Goal: Task Accomplishment & Management: Complete application form

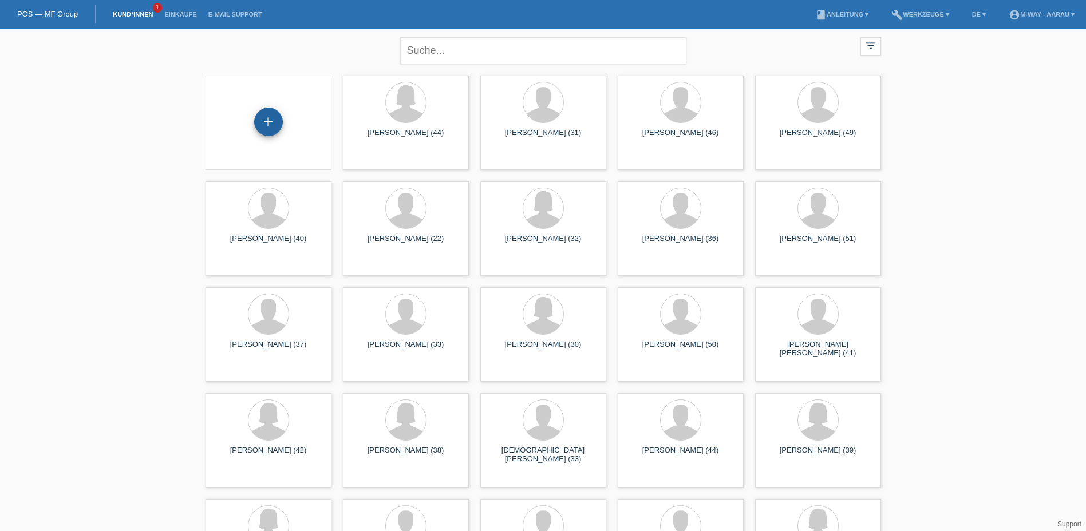
click at [266, 133] on div "+" at bounding box center [268, 122] width 29 height 29
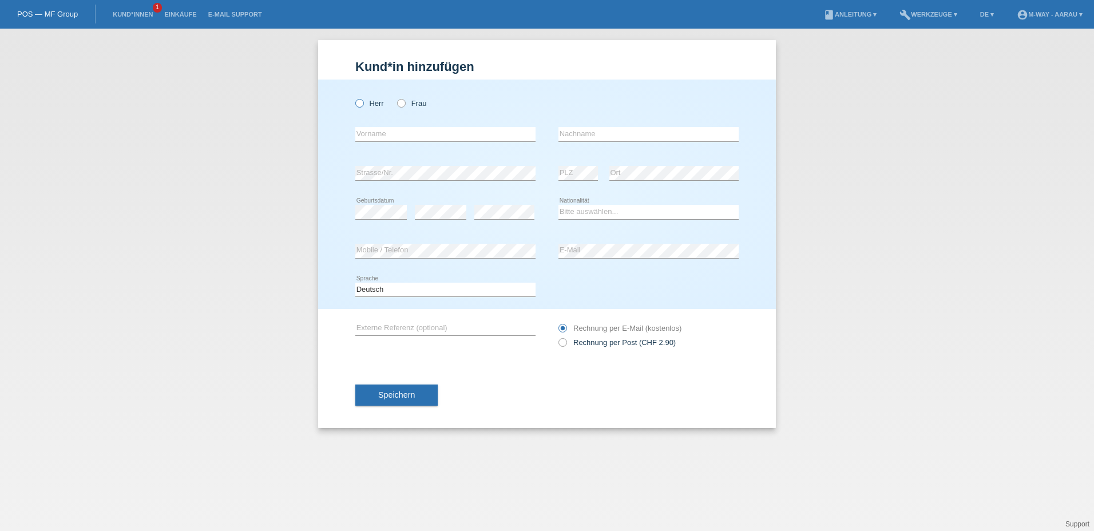
click at [364, 101] on label "Herr" at bounding box center [369, 103] width 29 height 9
click at [363, 101] on input "Herr" at bounding box center [358, 102] width 7 height 7
radio input "true"
click at [409, 130] on input "text" at bounding box center [445, 134] width 180 height 14
type input "Halil"
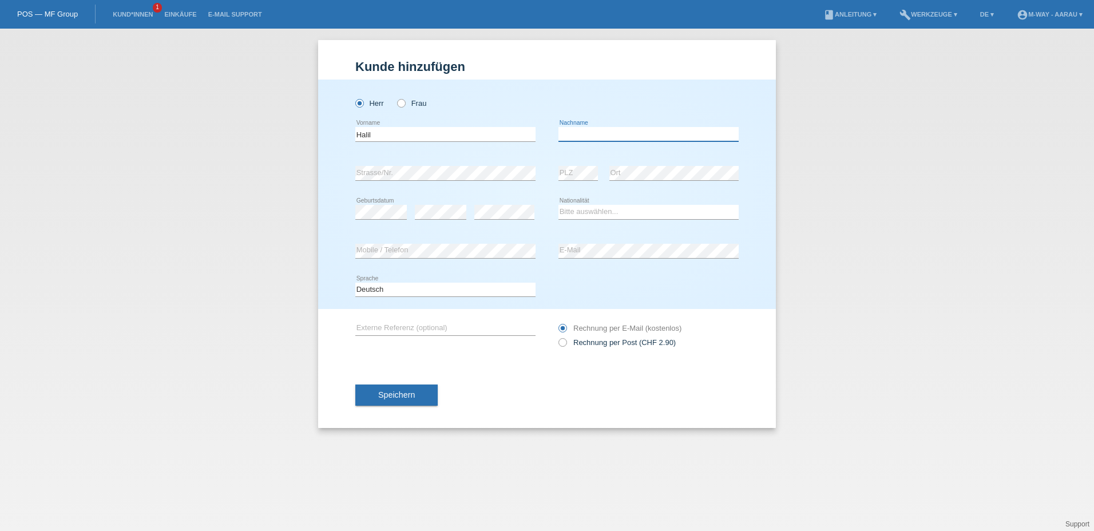
click at [590, 136] on input "text" at bounding box center [649, 134] width 180 height 14
type input "Durak"
click at [454, 164] on div "error Strasse/Nr." at bounding box center [445, 173] width 180 height 39
click at [633, 203] on div "Bitte auswählen... Schweiz Deutschland Liechtenstein Österreich ------------ Af…" at bounding box center [649, 212] width 180 height 39
click at [592, 212] on select "Bitte auswählen... Schweiz Deutschland Liechtenstein Österreich ------------ Af…" at bounding box center [649, 212] width 180 height 14
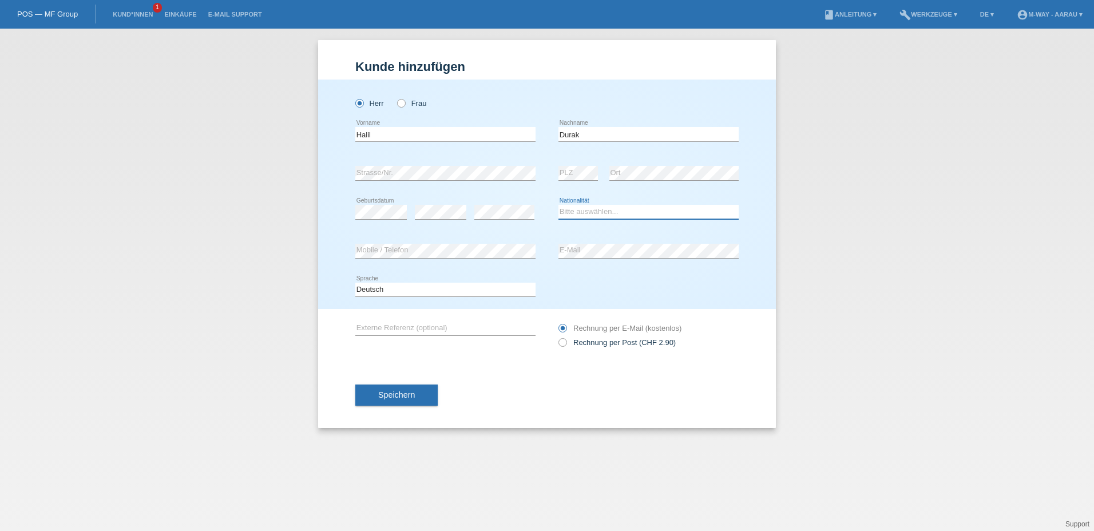
select select "TR"
click at [559, 205] on select "Bitte auswählen... Schweiz Deutschland Liechtenstein Österreich ------------ Af…" at bounding box center [649, 212] width 180 height 14
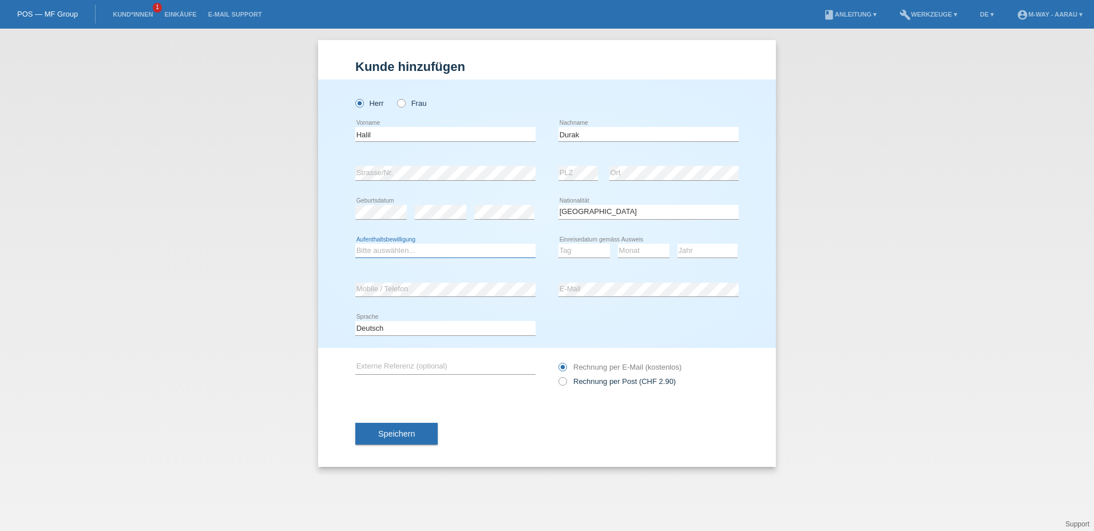
click at [476, 247] on select "Bitte auswählen... C B B - Flüchtlingsstatus Andere" at bounding box center [445, 251] width 180 height 14
select select "C"
click at [355, 244] on select "Bitte auswählen... C B B - Flüchtlingsstatus Andere" at bounding box center [445, 251] width 180 height 14
click at [571, 250] on select "Tag 01 02 03 04 05 06 07 08 09 10 11" at bounding box center [585, 251] width 52 height 14
click at [585, 258] on icon at bounding box center [585, 258] width 52 height 1
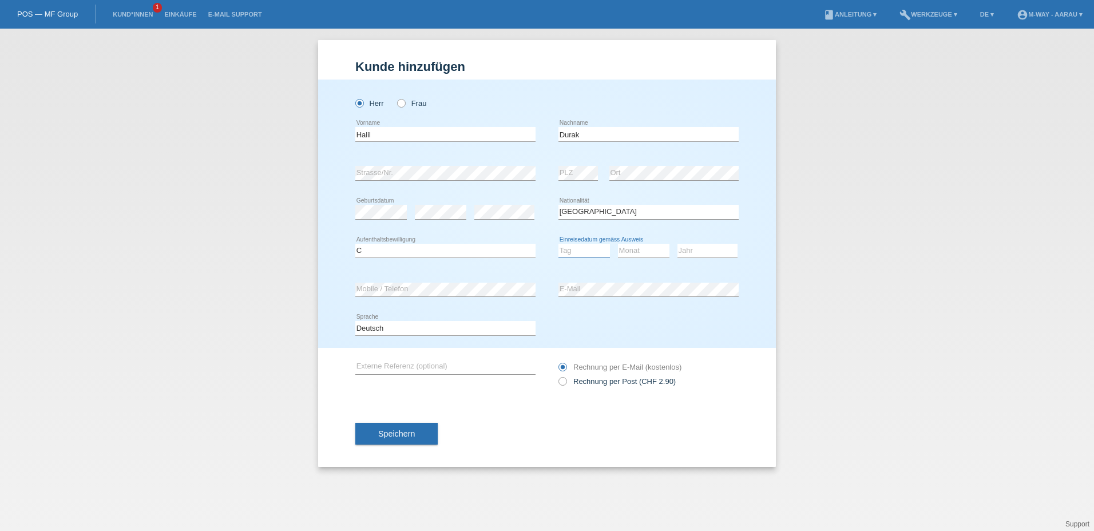
click at [590, 249] on select "Tag 01 02 03 04 05 06 07 08 09 10 11" at bounding box center [585, 251] width 52 height 14
select select "30"
click at [559, 244] on select "Tag 01 02 03 04 05 06 07 08 09 10 11" at bounding box center [585, 251] width 52 height 14
click at [642, 246] on select "Monat 01 02 03 04 05 06 07 08 09 10 11" at bounding box center [644, 251] width 52 height 14
select select "12"
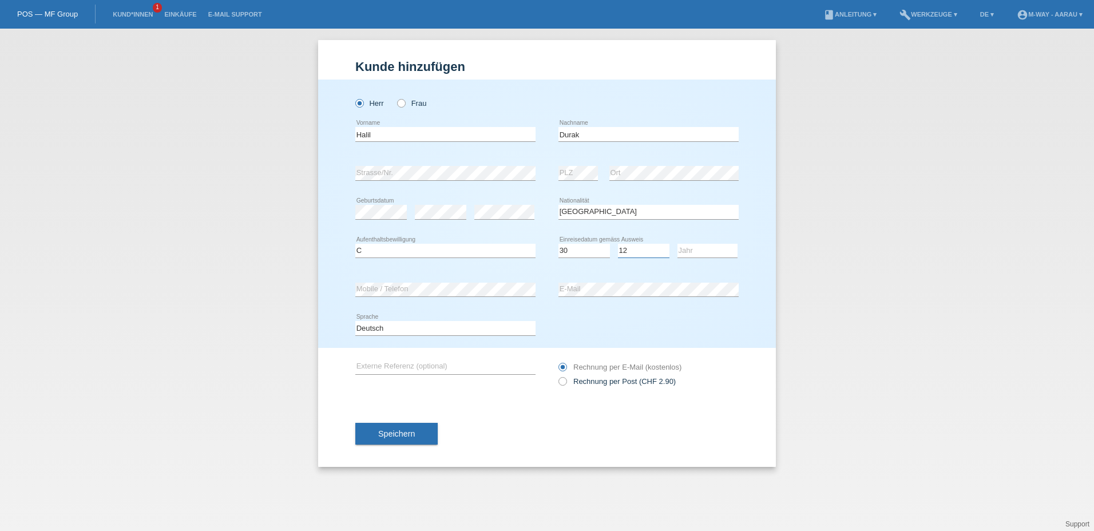
click at [618, 244] on select "Monat 01 02 03 04 05 06 07 08 09 10 11" at bounding box center [644, 251] width 52 height 14
click at [709, 258] on icon at bounding box center [708, 258] width 60 height 1
click at [709, 251] on select "Jahr 2025 2024 2023 2022 2021 2020 2019 2018 2017 2016 2015 2014 2013 2012 2011…" at bounding box center [708, 251] width 60 height 14
select select "1987"
click at [678, 244] on select "Jahr 2025 2024 2023 2022 2021 2020 2019 2018 2017 2016 2015 2014 2013 2012 2011…" at bounding box center [708, 251] width 60 height 14
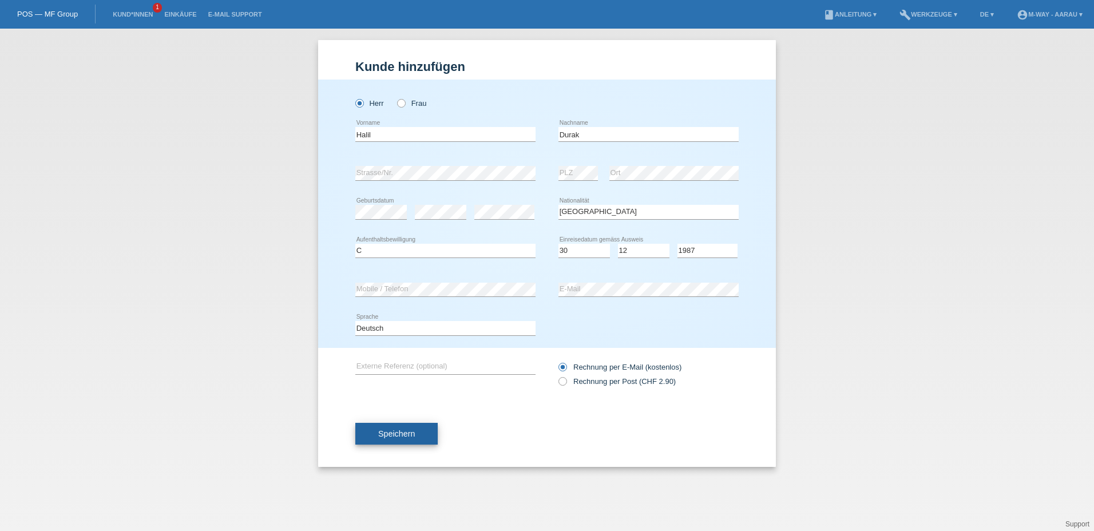
click at [432, 438] on button "Speichern" at bounding box center [396, 434] width 82 height 22
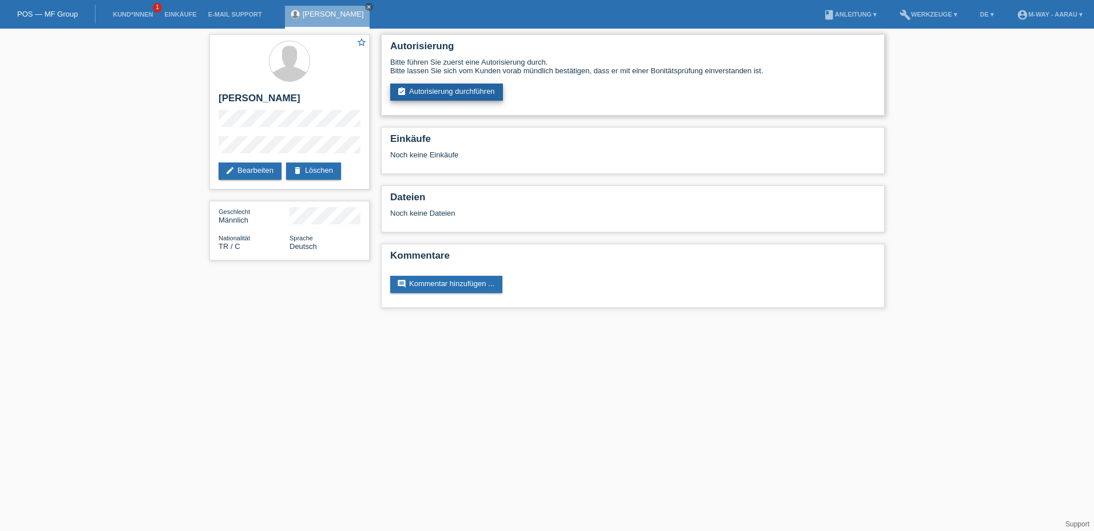
click at [437, 92] on link "assignment_turned_in Autorisierung durchführen" at bounding box center [446, 92] width 113 height 17
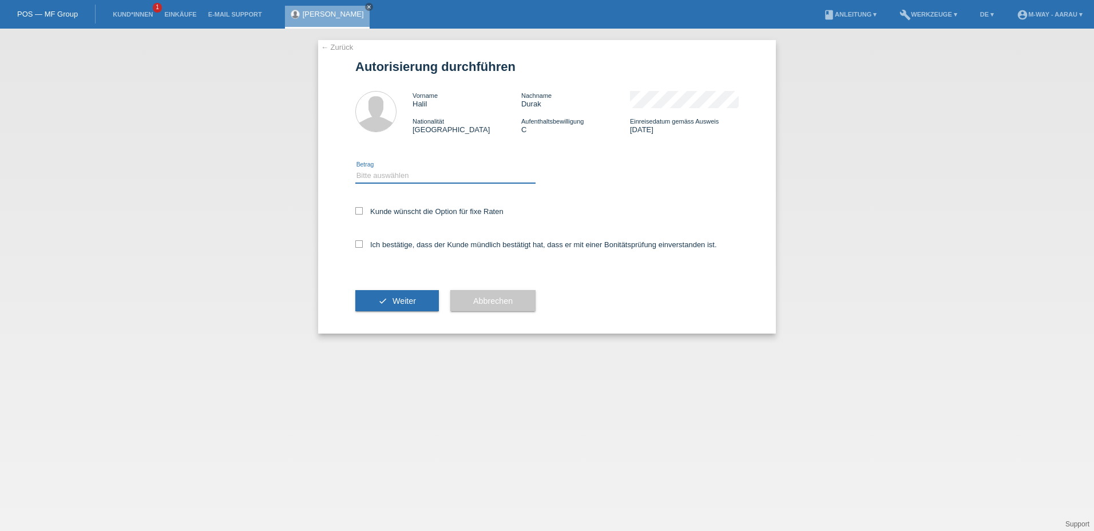
click at [399, 176] on select "Bitte auswählen CHF 1.00 - CHF 499.00 CHF 500.00 - CHF 1'999.00 CHF 2'000.00 - …" at bounding box center [445, 176] width 180 height 14
select select "3"
click at [355, 169] on select "Bitte auswählen CHF 1.00 - CHF 499.00 CHF 500.00 - CHF 1'999.00 CHF 2'000.00 - …" at bounding box center [445, 176] width 180 height 14
click at [364, 211] on label "Kunde wünscht die Option für fixe Raten" at bounding box center [429, 211] width 148 height 9
click at [363, 211] on input "Kunde wünscht die Option für fixe Raten" at bounding box center [358, 210] width 7 height 7
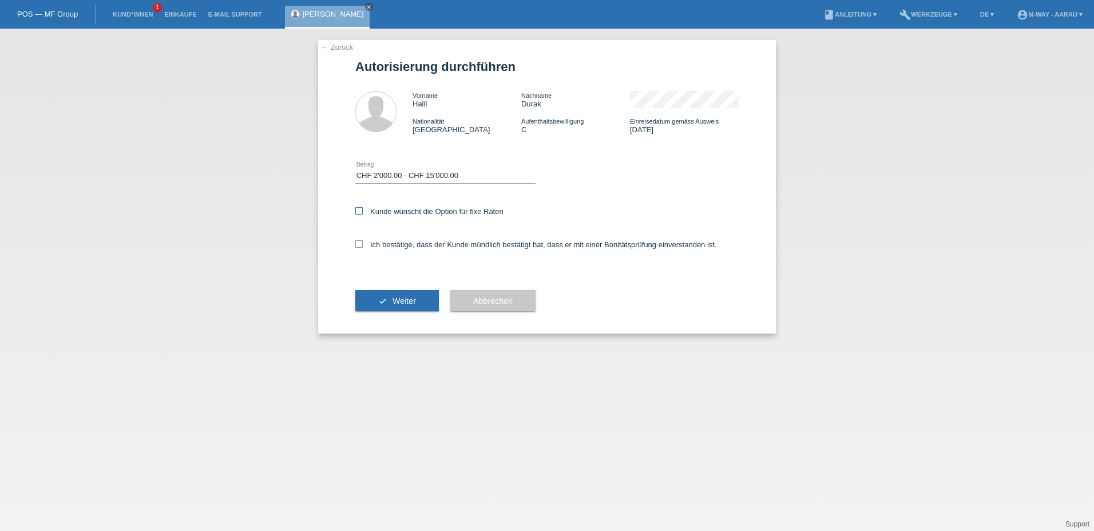
checkbox input "true"
click at [356, 247] on icon at bounding box center [358, 243] width 7 height 7
click at [356, 247] on input "Ich bestätige, dass der Kunde mündlich bestätigt hat, dass er mit einer Bonität…" at bounding box center [358, 243] width 7 height 7
checkbox input "true"
click at [393, 295] on button "check Weiter" at bounding box center [397, 301] width 84 height 22
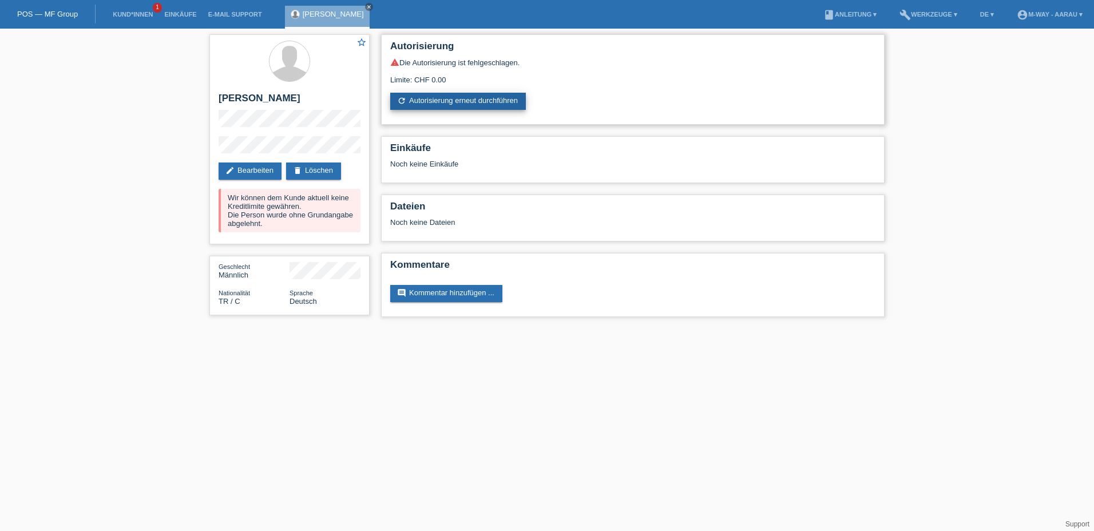
click at [449, 100] on link "refresh Autorisierung erneut durchführen" at bounding box center [458, 101] width 136 height 17
click at [255, 167] on link "edit Bearbeiten" at bounding box center [250, 171] width 63 height 17
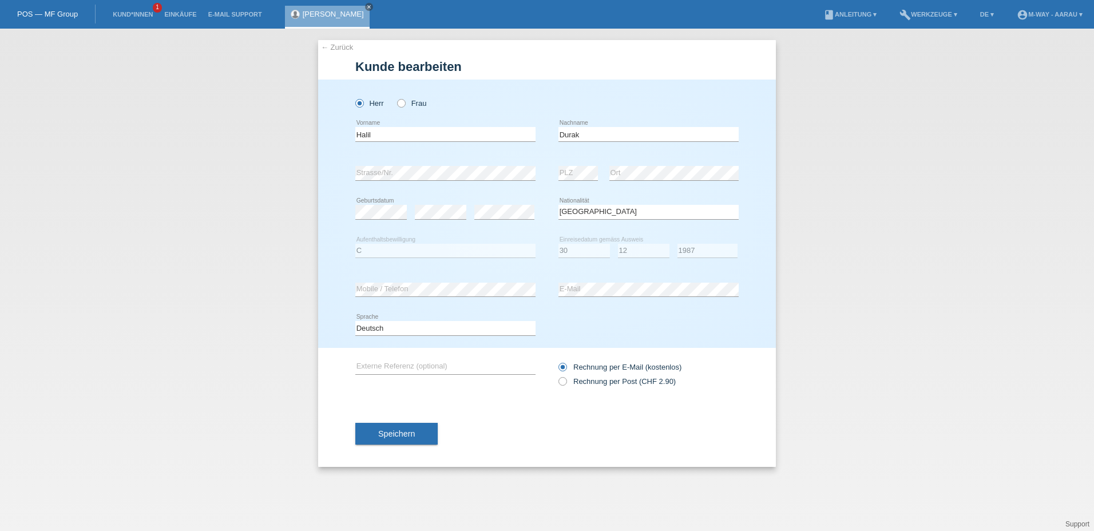
select select "TR"
select select "C"
select select "30"
select select "12"
select select "1987"
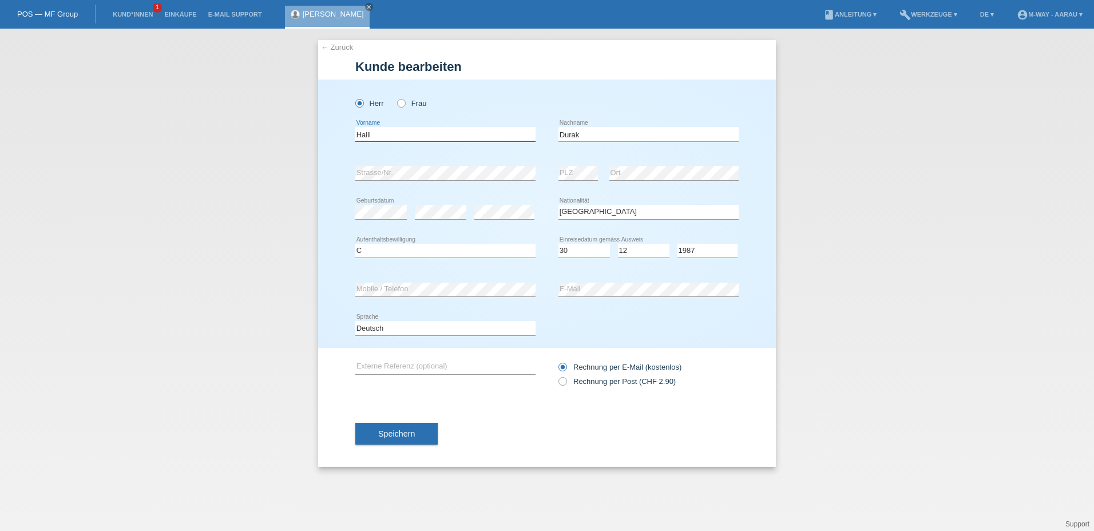
click at [410, 134] on input "Halil" at bounding box center [445, 134] width 180 height 14
type input "H"
type input "k"
type input "[PERSON_NAME]"
click at [401, 433] on span "Speichern" at bounding box center [396, 433] width 37 height 9
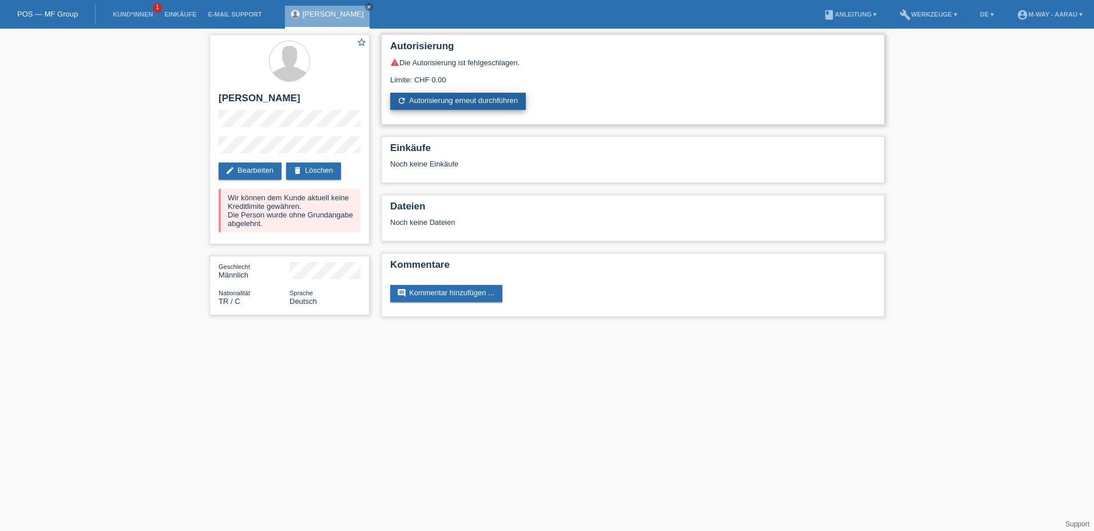
click at [436, 100] on link "refresh Autorisierung erneut durchführen" at bounding box center [458, 101] width 136 height 17
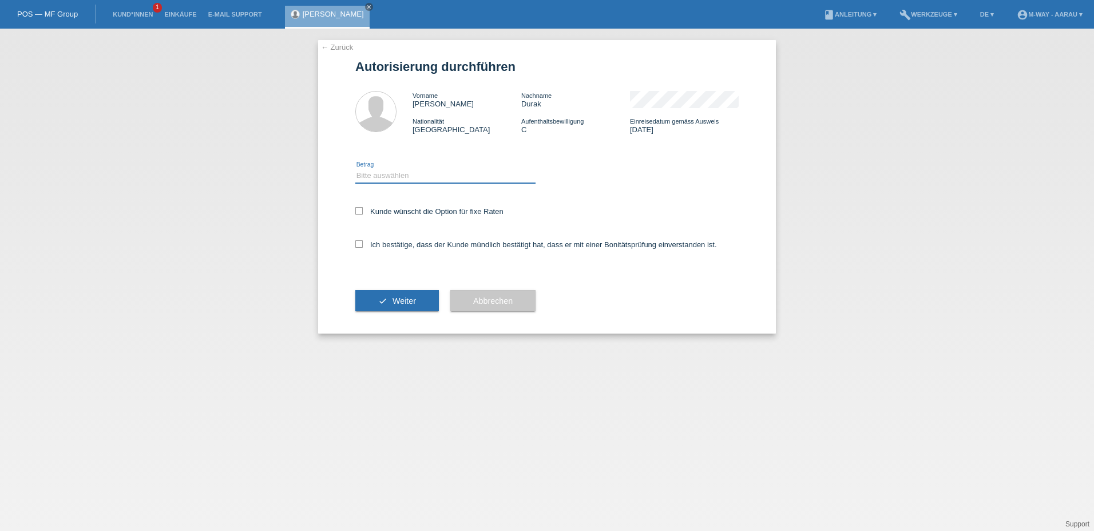
click at [427, 180] on select "Bitte auswählen CHF 1.00 - CHF 499.00 CHF 500.00 - CHF 1'999.00 CHF 2'000.00 - …" at bounding box center [445, 176] width 180 height 14
select select "3"
click at [355, 169] on select "Bitte auswählen CHF 1.00 - CHF 499.00 CHF 500.00 - CHF 1'999.00 CHF 2'000.00 - …" at bounding box center [445, 176] width 180 height 14
click at [361, 215] on label "Kunde wünscht die Option für fixe Raten" at bounding box center [429, 211] width 148 height 9
click at [361, 215] on input "Kunde wünscht die Option für fixe Raten" at bounding box center [358, 210] width 7 height 7
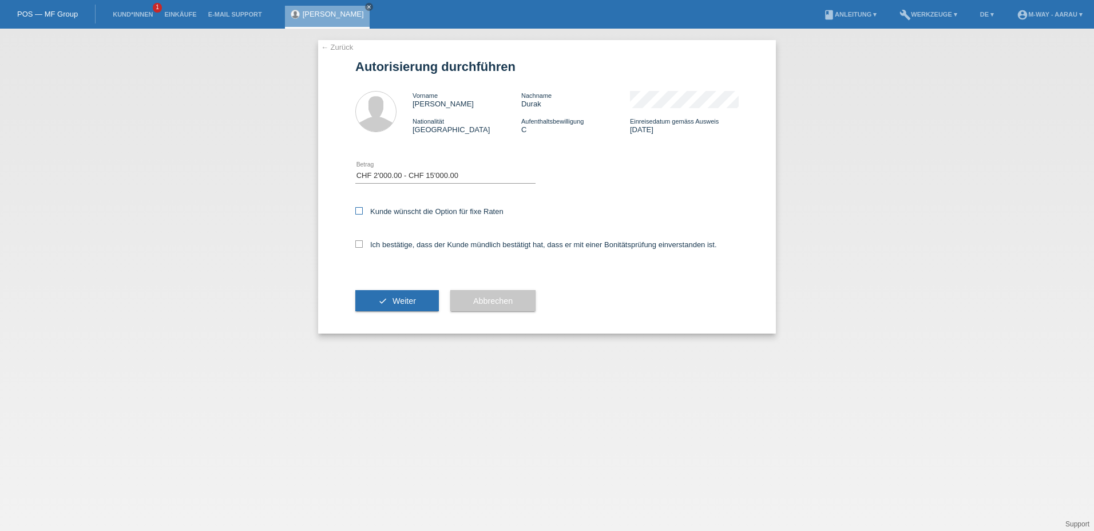
checkbox input "true"
click at [363, 240] on label "Ich bestätige, dass der Kunde mündlich bestätigt hat, dass er mit einer Bonität…" at bounding box center [536, 244] width 362 height 9
click at [363, 240] on input "Ich bestätige, dass der Kunde mündlich bestätigt hat, dass er mit einer Bonität…" at bounding box center [358, 243] width 7 height 7
checkbox input "true"
click at [384, 298] on icon "check" at bounding box center [382, 300] width 9 height 9
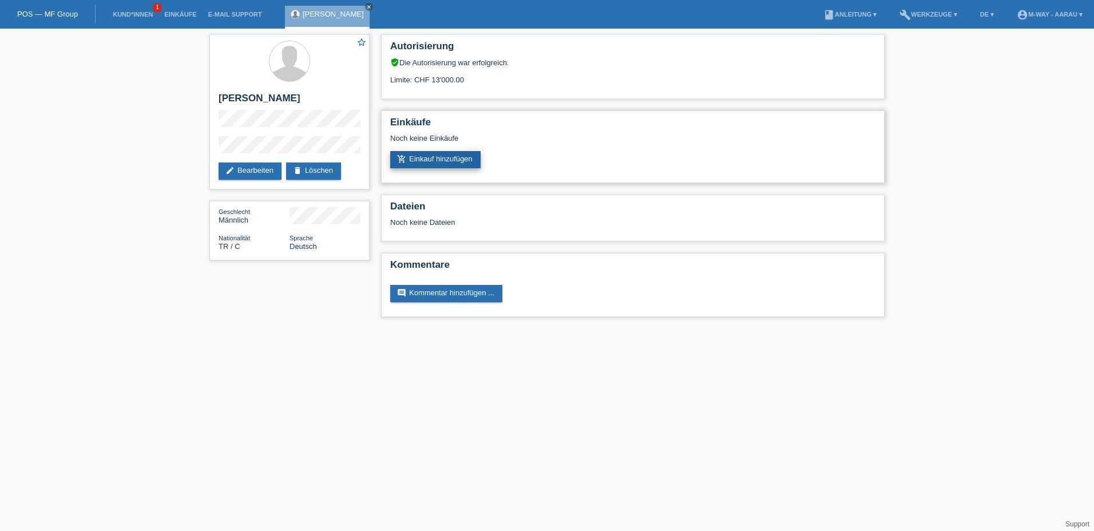
click at [418, 163] on link "add_shopping_cart Einkauf hinzufügen" at bounding box center [435, 159] width 90 height 17
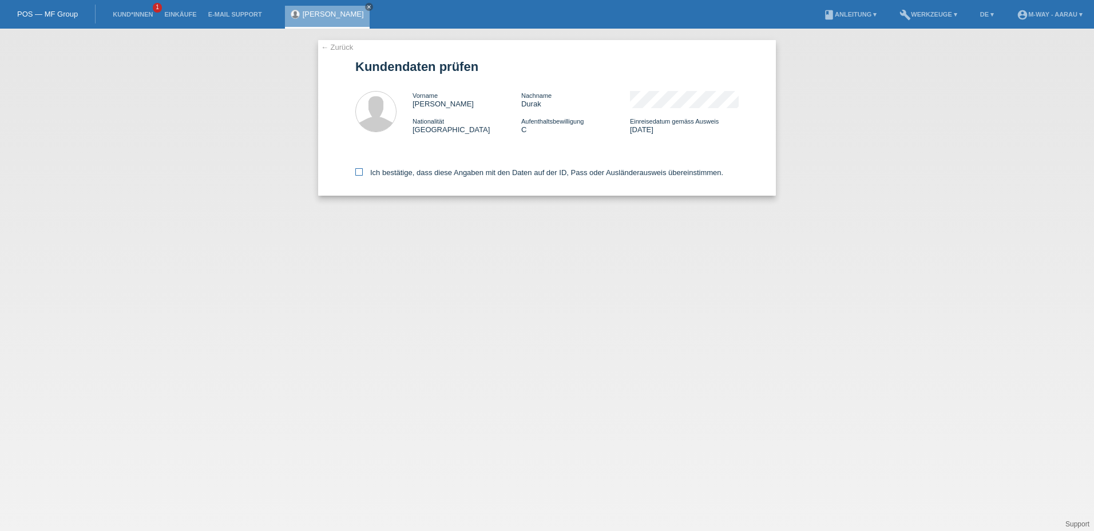
click at [363, 173] on label "Ich bestätige, dass diese Angaben mit den Daten auf der ID, Pass oder Ausländer…" at bounding box center [539, 172] width 368 height 9
click at [363, 173] on input "Ich bestätige, dass diese Angaben mit den Daten auf der ID, Pass oder Ausländer…" at bounding box center [358, 171] width 7 height 7
checkbox input "true"
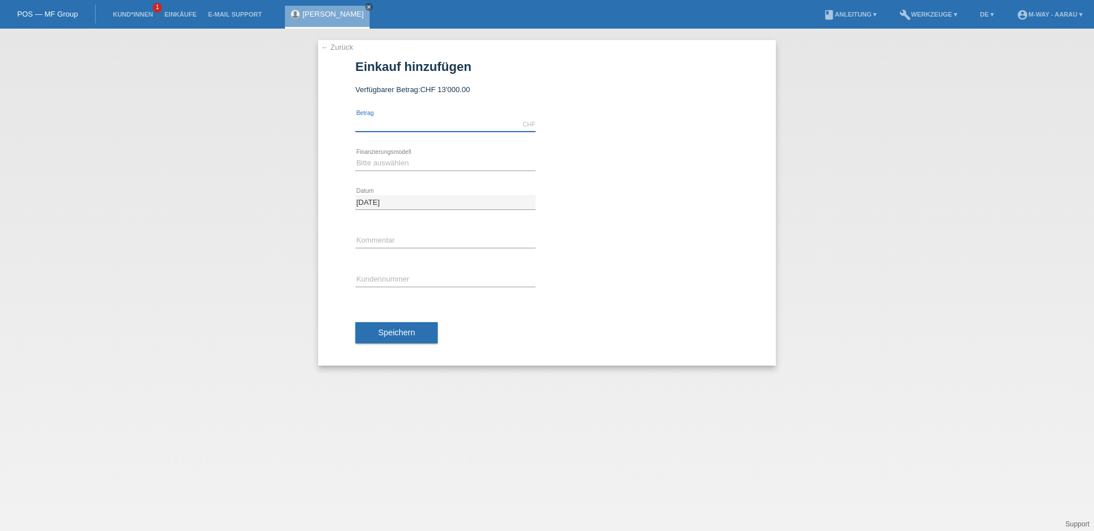
click at [406, 121] on input "text" at bounding box center [445, 124] width 180 height 14
type input "2699.15"
click at [409, 159] on select "Bitte auswählen Fixe Raten Kauf auf Rechnung mit Teilzahlungsoption" at bounding box center [445, 163] width 180 height 14
select select "77"
click at [355, 156] on select "Bitte auswählen Fixe Raten Kauf auf Rechnung mit Teilzahlungsoption" at bounding box center [445, 163] width 180 height 14
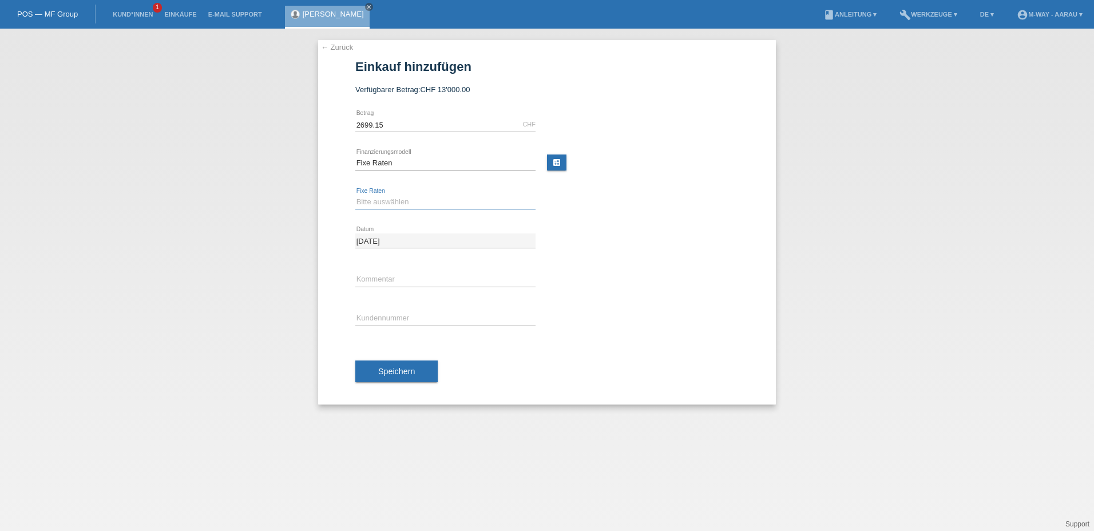
click at [381, 197] on select "Bitte auswählen 4 Raten 5 Raten 6 Raten 7 Raten 8 Raten 9 Raten 10 Raten 11 Rat…" at bounding box center [445, 202] width 180 height 14
select select "202"
click at [355, 195] on select "Bitte auswählen 4 Raten 5 Raten 6 Raten 7 Raten 8 Raten 9 Raten 10 Raten 11 Rat…" at bounding box center [445, 202] width 180 height 14
click at [391, 318] on input "text" at bounding box center [445, 318] width 180 height 14
type input "K145302"
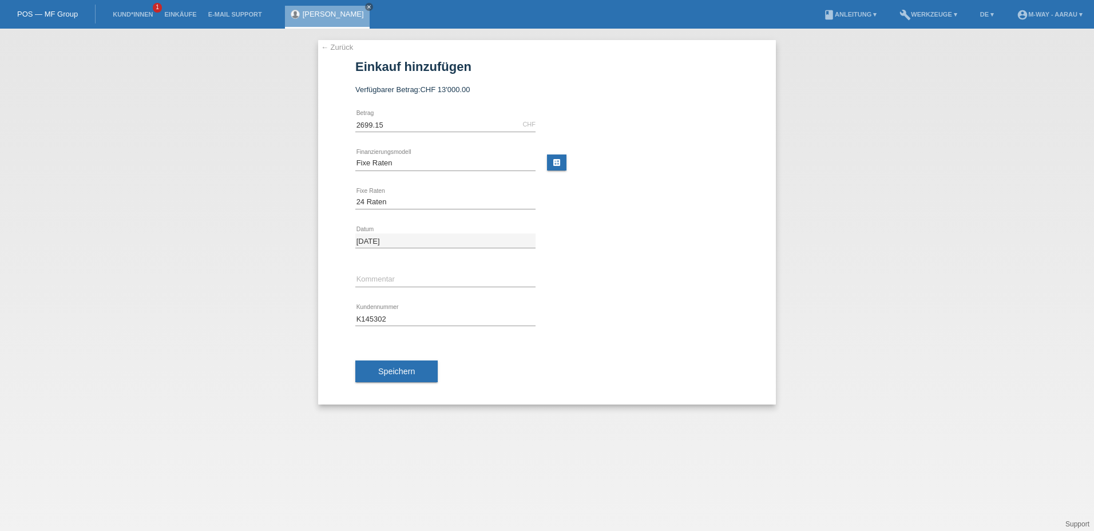
click at [624, 288] on div "error Kommentar" at bounding box center [546, 279] width 383 height 39
click at [401, 373] on span "Speichern" at bounding box center [396, 371] width 37 height 9
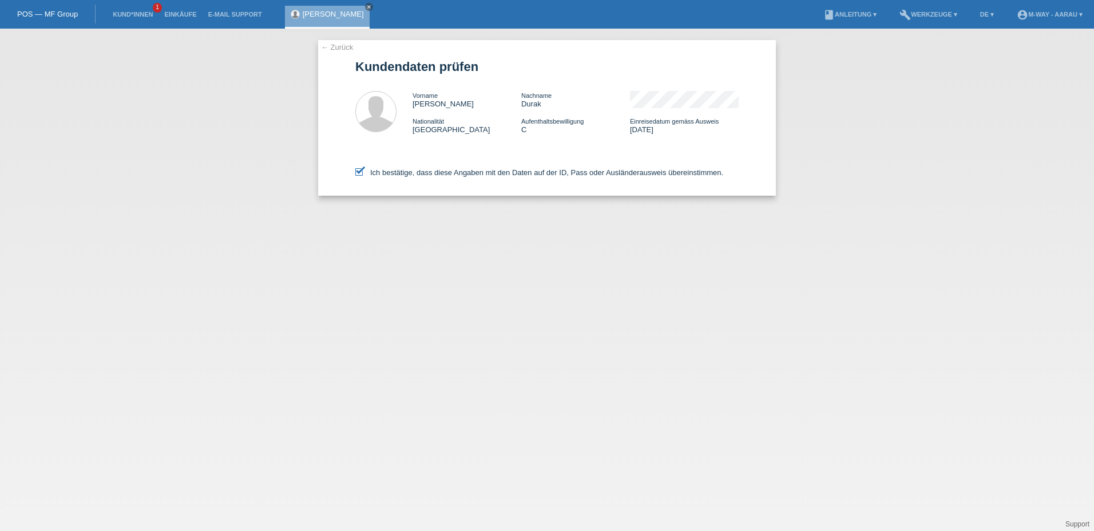
click at [314, 13] on link "[PERSON_NAME]" at bounding box center [333, 14] width 61 height 9
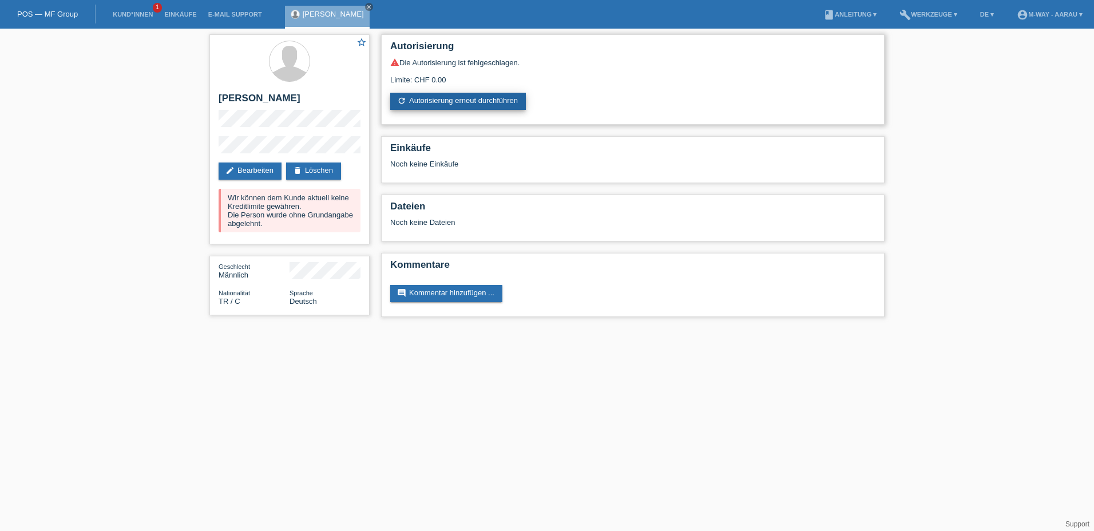
click at [484, 102] on link "refresh Autorisierung erneut durchführen" at bounding box center [458, 101] width 136 height 17
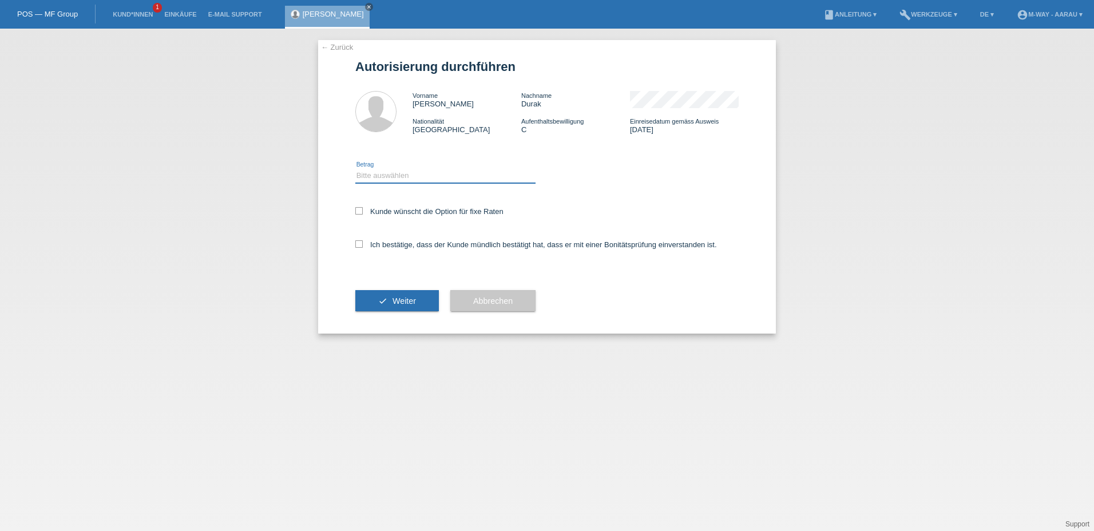
click at [425, 174] on select "Bitte auswählen CHF 1.00 - CHF 499.00 CHF 500.00 - CHF 1'999.00 CHF 2'000.00 - …" at bounding box center [445, 176] width 180 height 14
select select "3"
click at [355, 169] on select "Bitte auswählen CHF 1.00 - CHF 499.00 CHF 500.00 - CHF 1'999.00 CHF 2'000.00 - …" at bounding box center [445, 176] width 180 height 14
click at [356, 215] on div "Kunde wünscht die Option für fixe Raten" at bounding box center [546, 212] width 383 height 33
drag, startPoint x: 356, startPoint y: 215, endPoint x: 359, endPoint y: 208, distance: 8.0
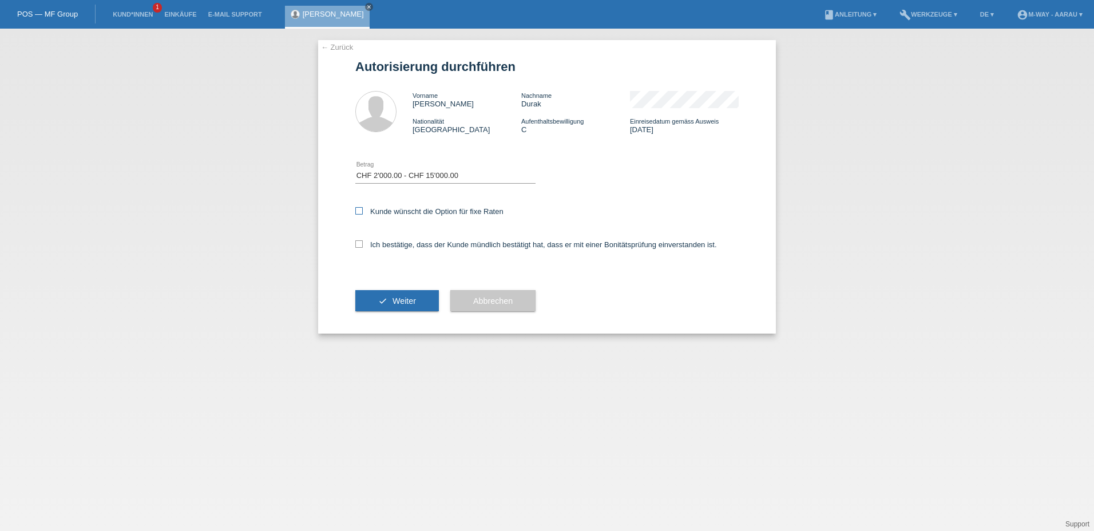
click at [359, 208] on icon at bounding box center [358, 210] width 7 height 7
click at [359, 208] on input "Kunde wünscht die Option für fixe Raten" at bounding box center [358, 210] width 7 height 7
checkbox input "true"
click at [360, 242] on icon at bounding box center [358, 243] width 7 height 7
click at [360, 242] on input "Ich bestätige, dass der Kunde mündlich bestätigt hat, dass er mit einer Bonität…" at bounding box center [358, 243] width 7 height 7
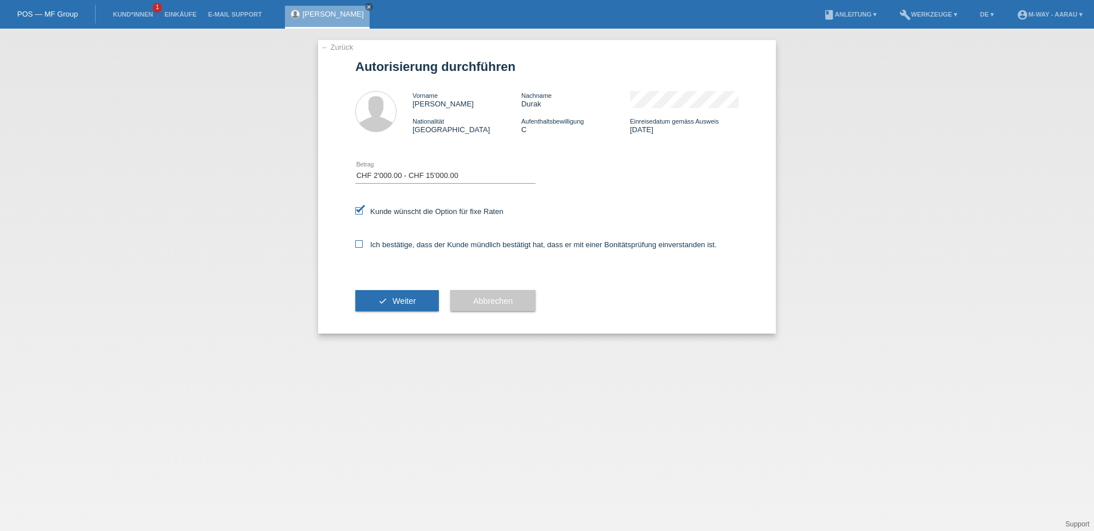
checkbox input "true"
click at [402, 298] on span "Weiter" at bounding box center [404, 300] width 23 height 9
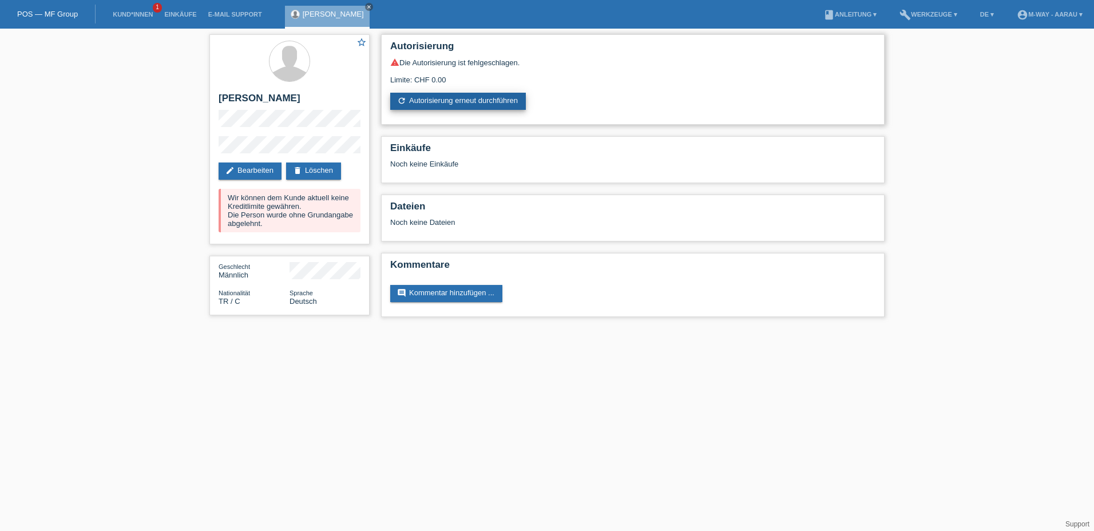
click at [465, 100] on link "refresh Autorisierung erneut durchführen" at bounding box center [458, 101] width 136 height 17
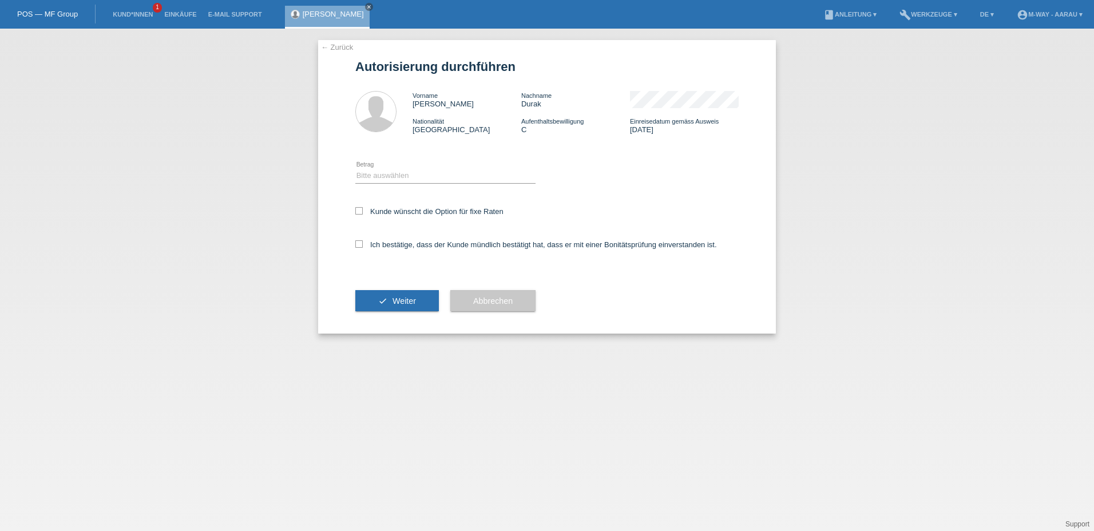
click at [395, 168] on div "Bitte auswählen CHF 1.00 - CHF 499.00 CHF 500.00 - CHF 1'999.00 CHF 2'000.00 - …" at bounding box center [445, 176] width 180 height 39
click at [402, 174] on select "Bitte auswählen CHF 1.00 - CHF 499.00 CHF 500.00 - CHF 1'999.00 CHF 2'000.00 - …" at bounding box center [445, 176] width 180 height 14
select select "3"
click at [355, 169] on select "Bitte auswählen CHF 1.00 - CHF 499.00 CHF 500.00 - CHF 1'999.00 CHF 2'000.00 - …" at bounding box center [445, 176] width 180 height 14
click at [357, 211] on icon at bounding box center [358, 210] width 7 height 7
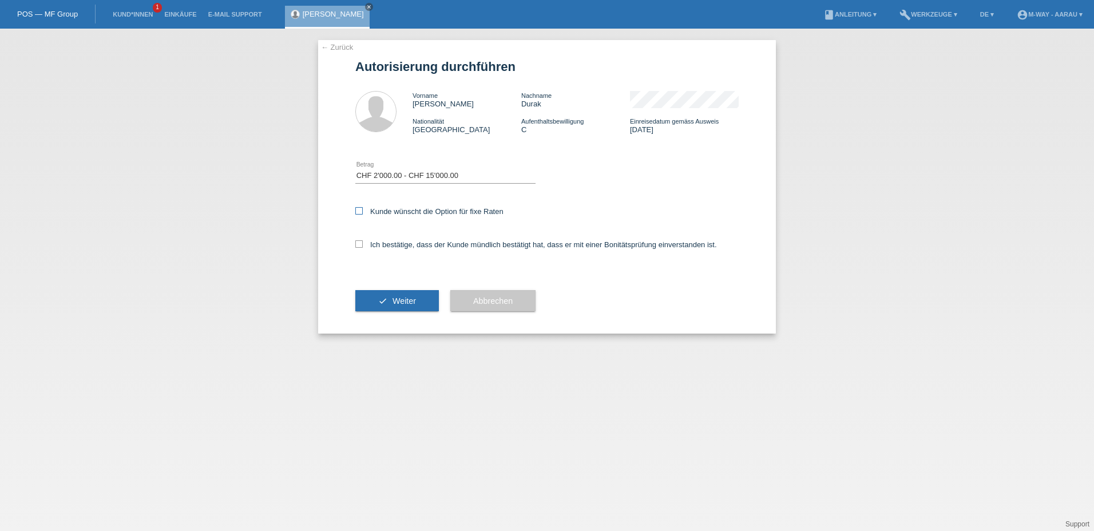
click at [357, 211] on input "Kunde wünscht die Option für fixe Raten" at bounding box center [358, 210] width 7 height 7
checkbox input "true"
click at [361, 243] on icon at bounding box center [358, 243] width 7 height 7
click at [361, 243] on input "Ich bestätige, dass der Kunde mündlich bestätigt hat, dass er mit einer Bonität…" at bounding box center [358, 243] width 7 height 7
checkbox input "true"
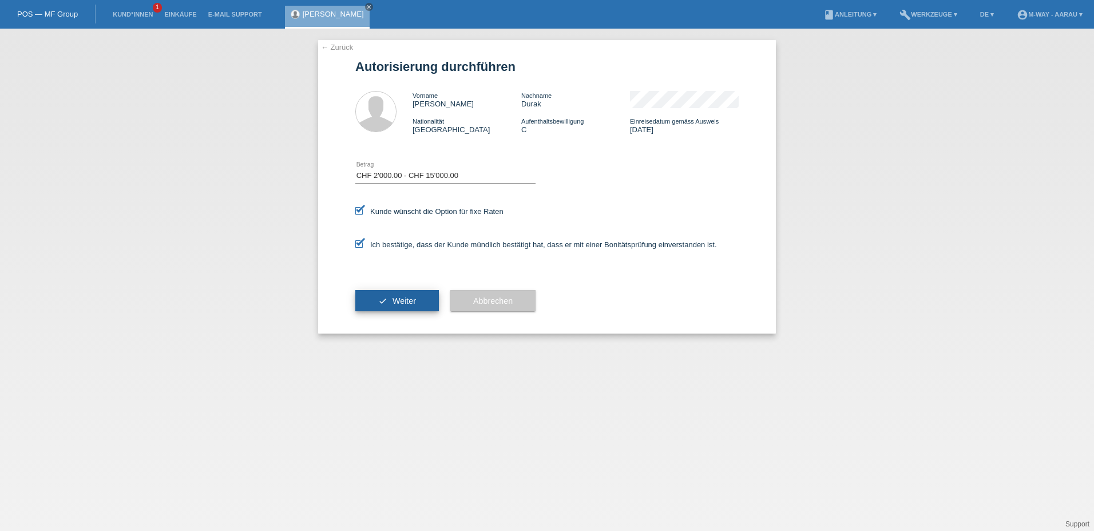
click at [375, 295] on button "check Weiter" at bounding box center [397, 301] width 84 height 22
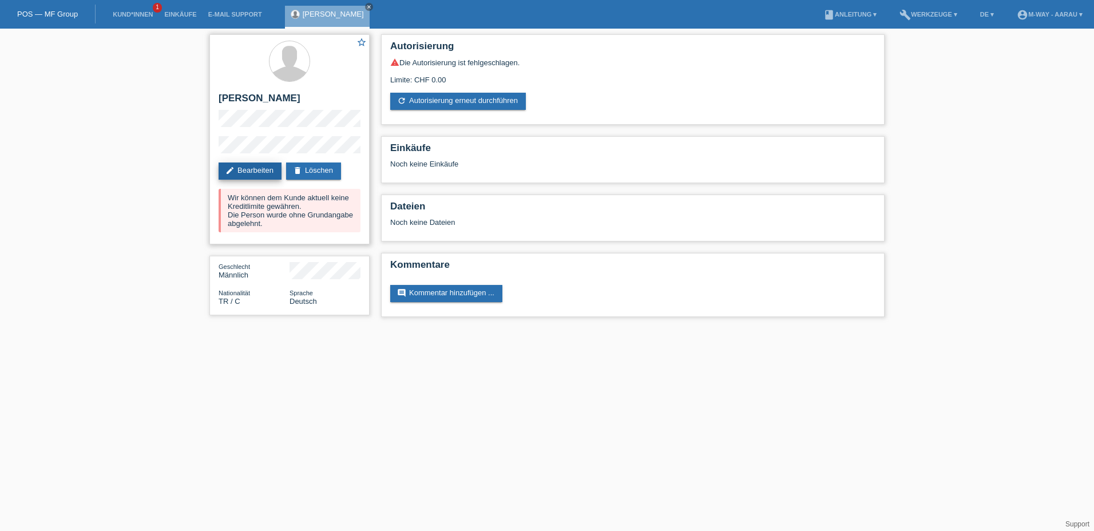
click at [251, 173] on link "edit Bearbeiten" at bounding box center [250, 171] width 63 height 17
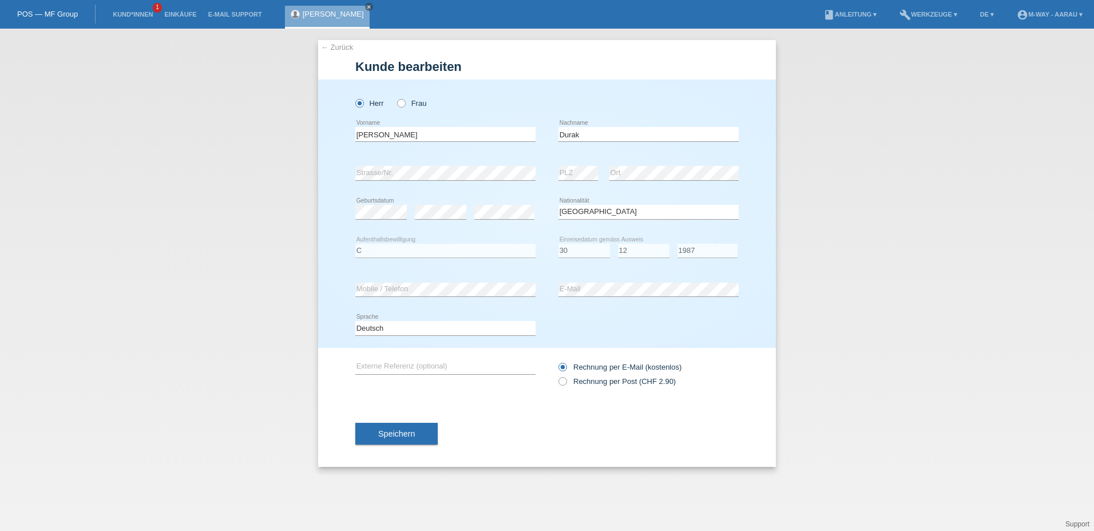
select select "TR"
select select "C"
select select "30"
select select "12"
select select "1987"
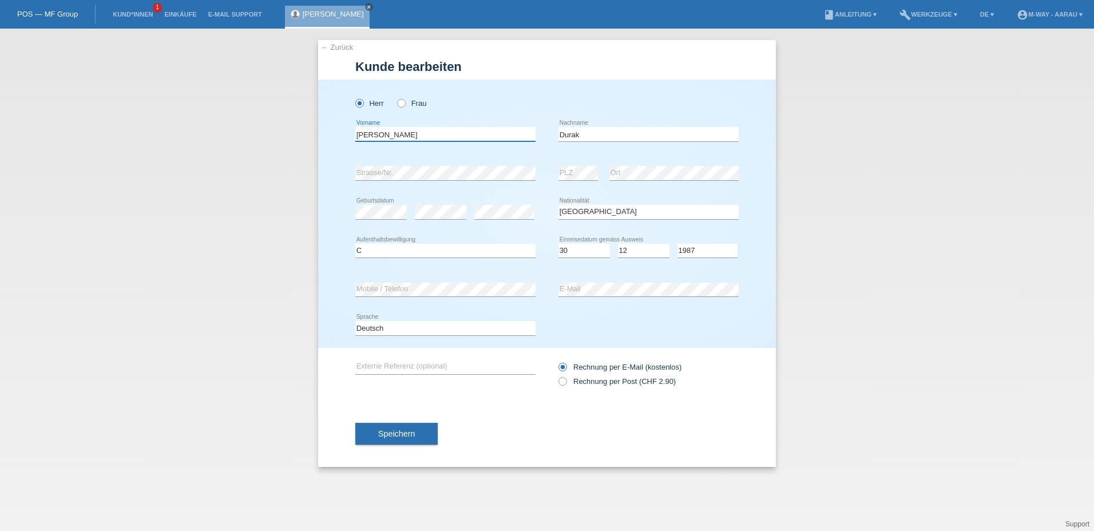
click at [395, 136] on input "[PERSON_NAME]" at bounding box center [445, 134] width 180 height 14
click at [324, 293] on div "Herr Frau Kamil error Vorname" at bounding box center [547, 214] width 458 height 268
click at [409, 437] on span "Speichern" at bounding box center [396, 433] width 37 height 9
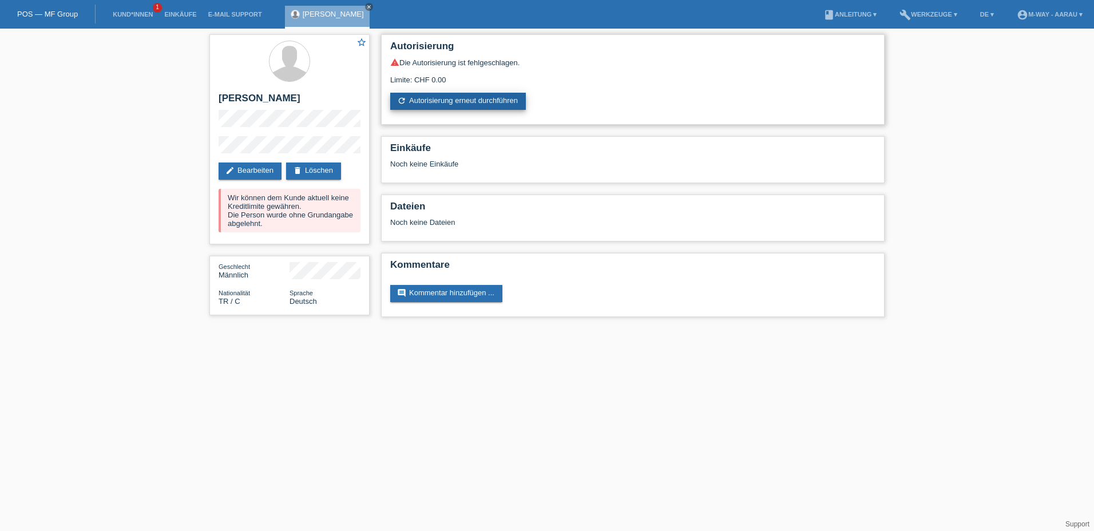
click at [451, 106] on link "refresh Autorisierung erneut durchführen" at bounding box center [458, 101] width 136 height 17
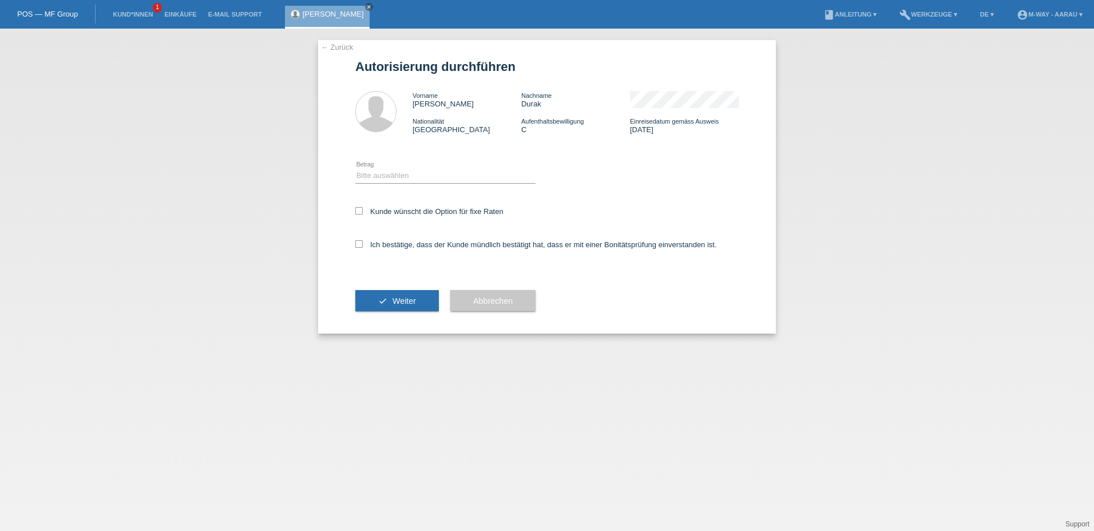
click at [414, 183] on icon at bounding box center [445, 183] width 180 height 1
click at [405, 180] on select "Bitte auswählen CHF 1.00 - CHF 499.00 CHF 500.00 - CHF 1'999.00 CHF 2'000.00 - …" at bounding box center [445, 176] width 180 height 14
select select "3"
click at [355, 169] on select "Bitte auswählen CHF 1.00 - CHF 499.00 CHF 500.00 - CHF 1'999.00 CHF 2'000.00 - …" at bounding box center [445, 176] width 180 height 14
click at [389, 213] on label "Kunde wünscht die Option für fixe Raten" at bounding box center [429, 211] width 148 height 9
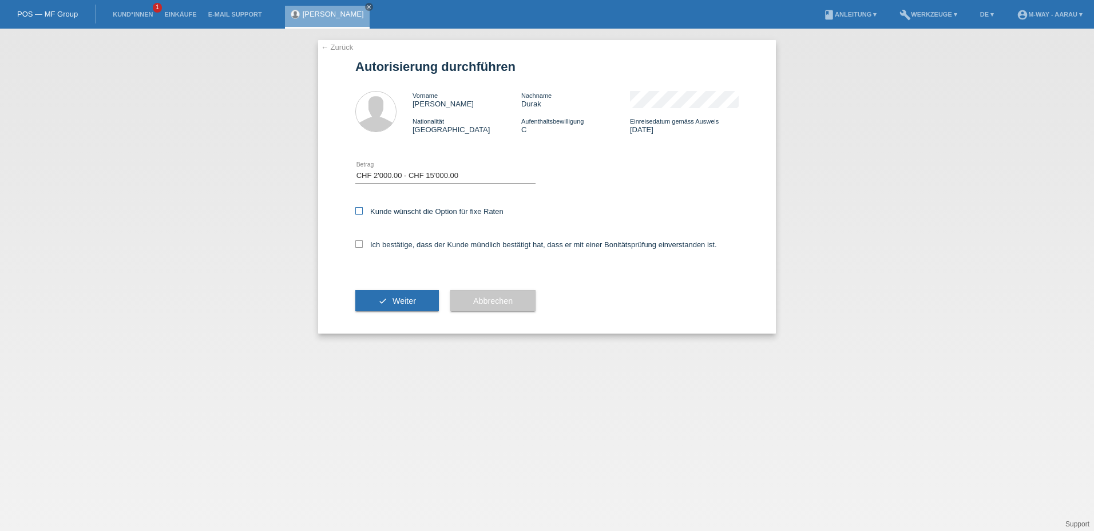
click at [363, 213] on input "Kunde wünscht die Option für fixe Raten" at bounding box center [358, 210] width 7 height 7
checkbox input "true"
click at [394, 248] on label "Ich bestätige, dass der Kunde mündlich bestätigt hat, dass er mit einer Bonität…" at bounding box center [536, 244] width 362 height 9
click at [363, 248] on input "Ich bestätige, dass der Kunde mündlich bestätigt hat, dass er mit einer Bonität…" at bounding box center [358, 243] width 7 height 7
checkbox input "true"
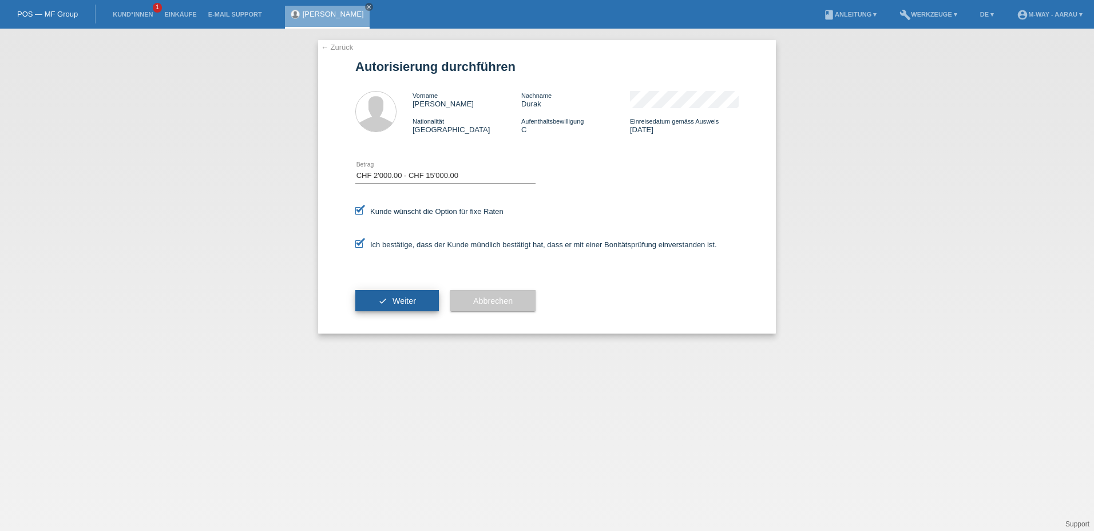
click at [399, 296] on button "check Weiter" at bounding box center [397, 301] width 84 height 22
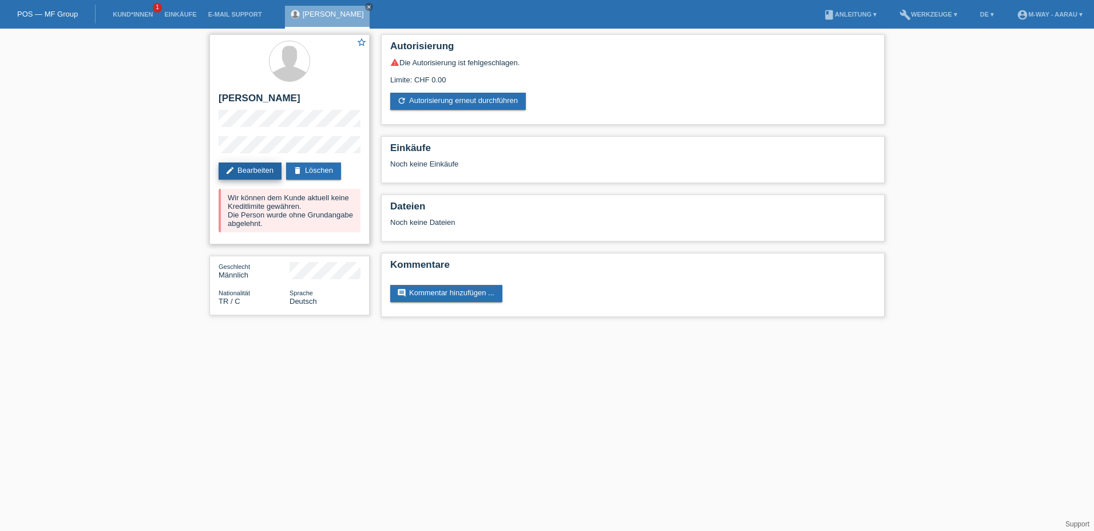
click at [266, 167] on link "edit Bearbeiten" at bounding box center [250, 171] width 63 height 17
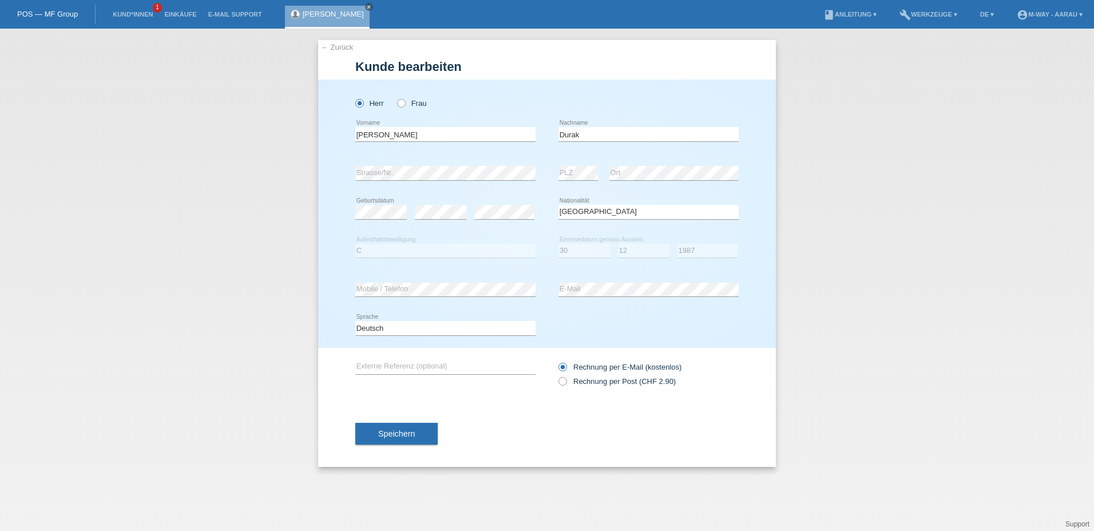
select select "TR"
select select "C"
select select "30"
select select "12"
select select "1987"
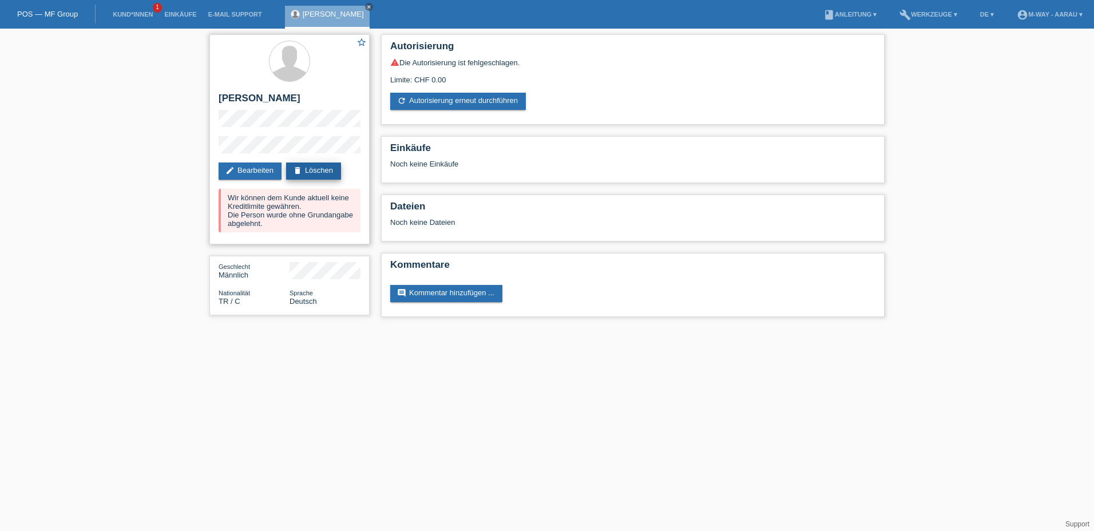
click at [329, 169] on link "delete Löschen" at bounding box center [313, 171] width 55 height 17
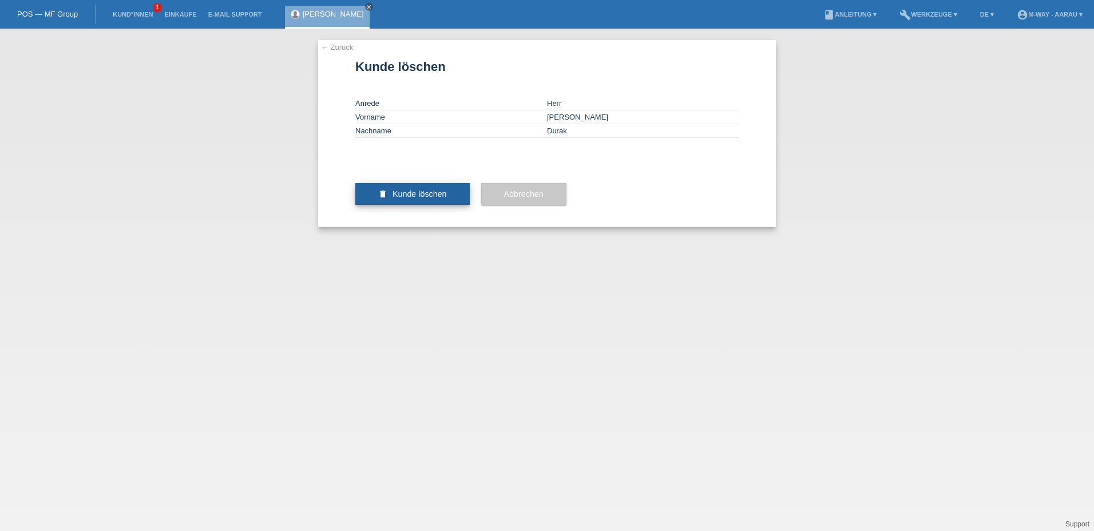
click at [398, 199] on span "Kunde löschen" at bounding box center [420, 193] width 54 height 9
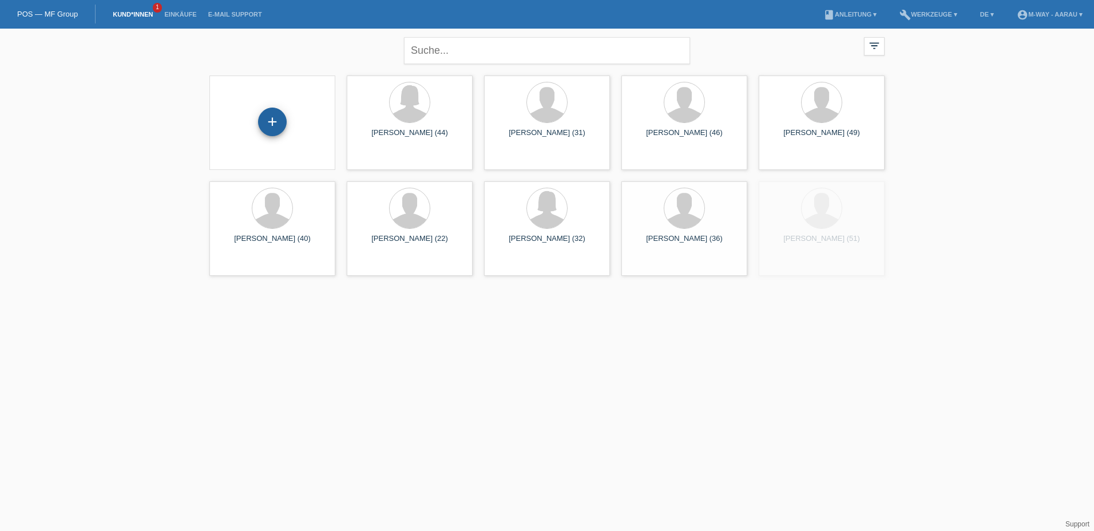
click at [268, 121] on div "+" at bounding box center [272, 122] width 29 height 29
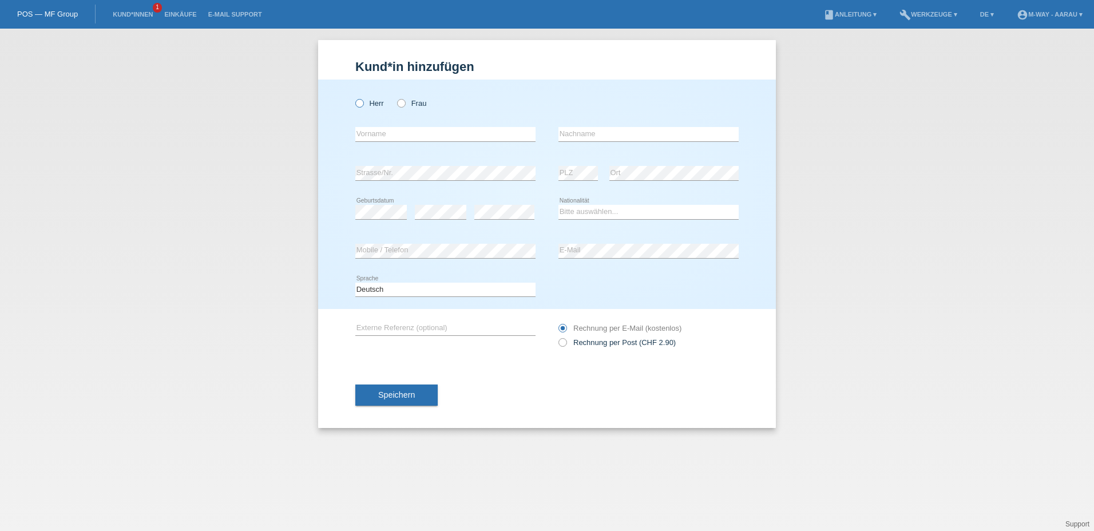
click at [375, 104] on label "Herr" at bounding box center [369, 103] width 29 height 9
click at [363, 104] on input "Herr" at bounding box center [358, 102] width 7 height 7
radio input "true"
click at [387, 136] on input "text" at bounding box center [445, 134] width 180 height 14
type input "Kamil"
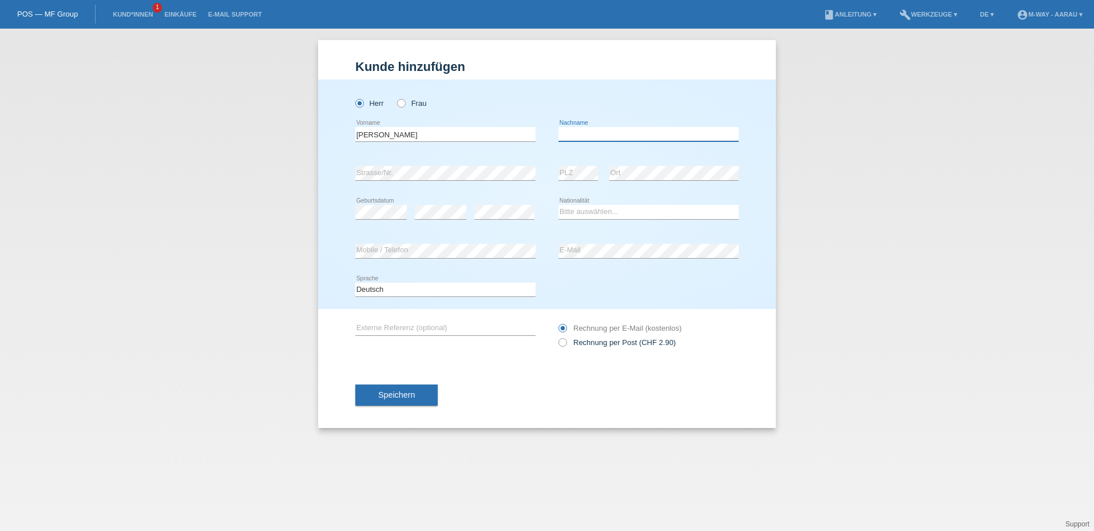
type input "d"
type input "Durak"
click at [302, 168] on div "Kund*in hinzufügen Kunde hinzufügen Kundin hinzufügen Herr Frau Kamil error Vor…" at bounding box center [547, 280] width 1094 height 503
click at [594, 208] on select "Bitte auswählen... Schweiz Deutschland Liechtenstein Österreich ------------ Af…" at bounding box center [649, 212] width 180 height 14
select select "TR"
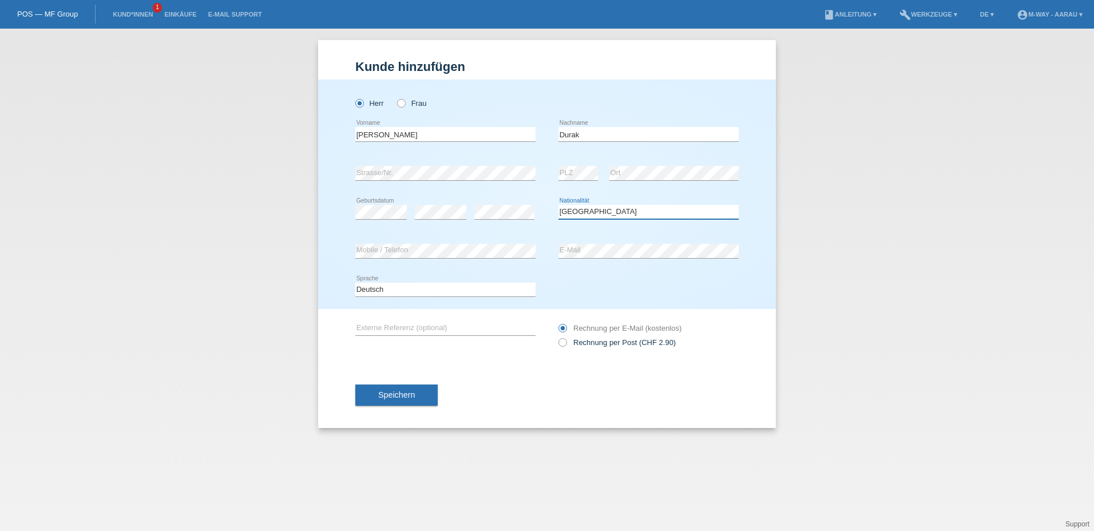
click at [559, 205] on select "Bitte auswählen... Schweiz Deutschland Liechtenstein Österreich ------------ Af…" at bounding box center [649, 212] width 180 height 14
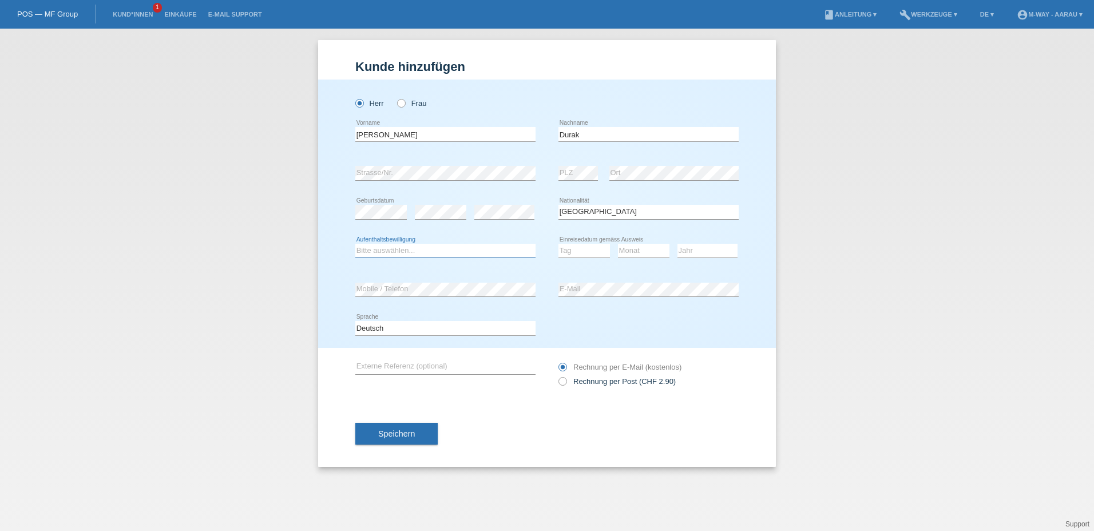
click at [460, 252] on select "Bitte auswählen... C B B - Flüchtlingsstatus Andere" at bounding box center [445, 251] width 180 height 14
select select "C"
click at [355, 244] on select "Bitte auswählen... C B B - Flüchtlingsstatus Andere" at bounding box center [445, 251] width 180 height 14
click at [585, 254] on select "Tag 01 02 03 04 05 06 07 08 09 10 11" at bounding box center [585, 251] width 52 height 14
select select "30"
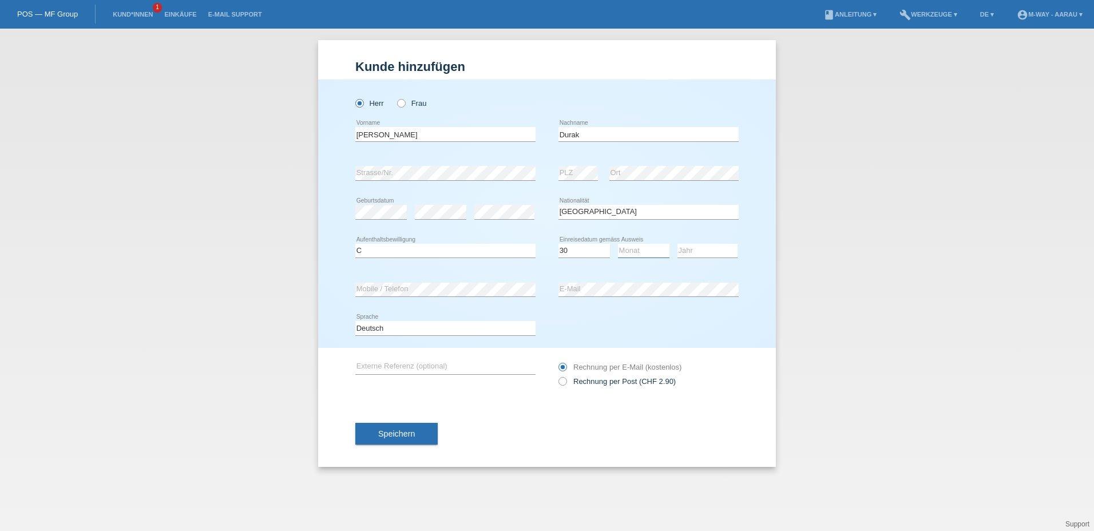
click at [624, 250] on select "Monat 01 02 03 04 05 06 07 08 09 10 11" at bounding box center [644, 251] width 52 height 14
select select "12"
click at [701, 254] on select "Jahr 2025 2024 2023 2022 2021 2020 2019 2018 2017 2016 2015 2014 2013 2012 2011…" at bounding box center [708, 251] width 60 height 14
select select "1987"
click at [678, 244] on select "Jahr 2025 2024 2023 2022 2021 2020 2019 2018 2017 2016 2015 2014 2013 2012 2011…" at bounding box center [708, 251] width 60 height 14
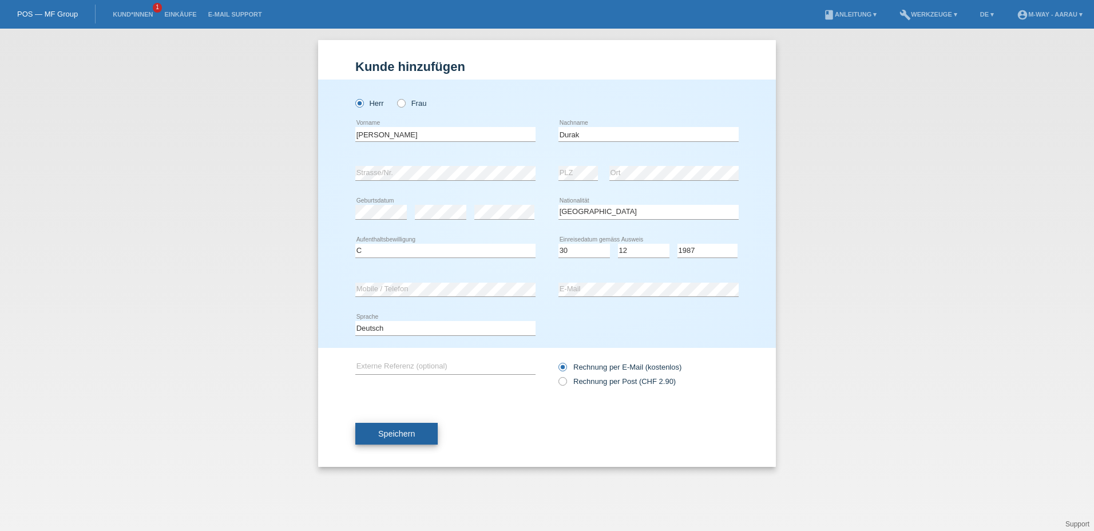
click at [379, 431] on span "Speichern" at bounding box center [396, 433] width 37 height 9
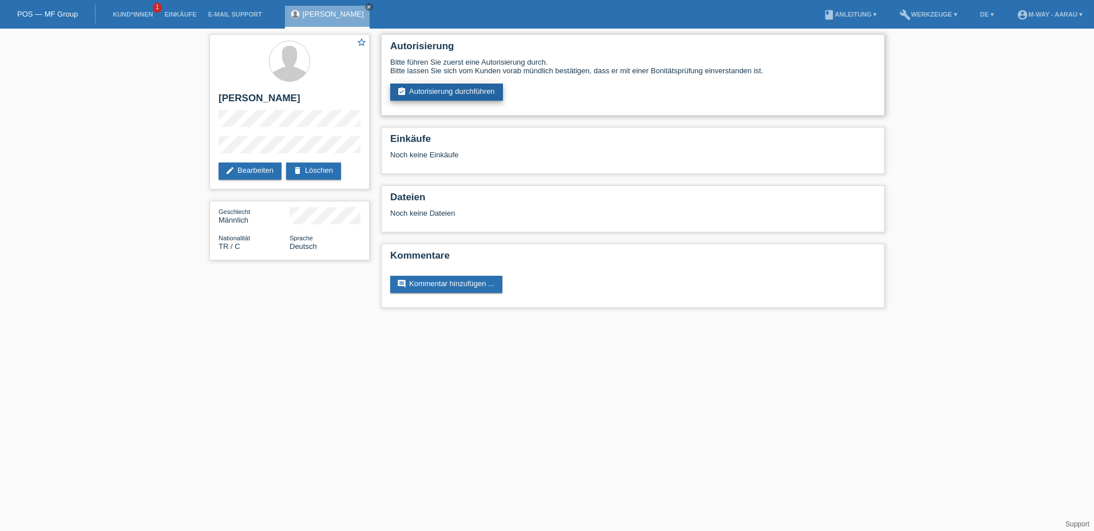
click at [489, 92] on link "assignment_turned_in Autorisierung durchführen" at bounding box center [446, 92] width 113 height 17
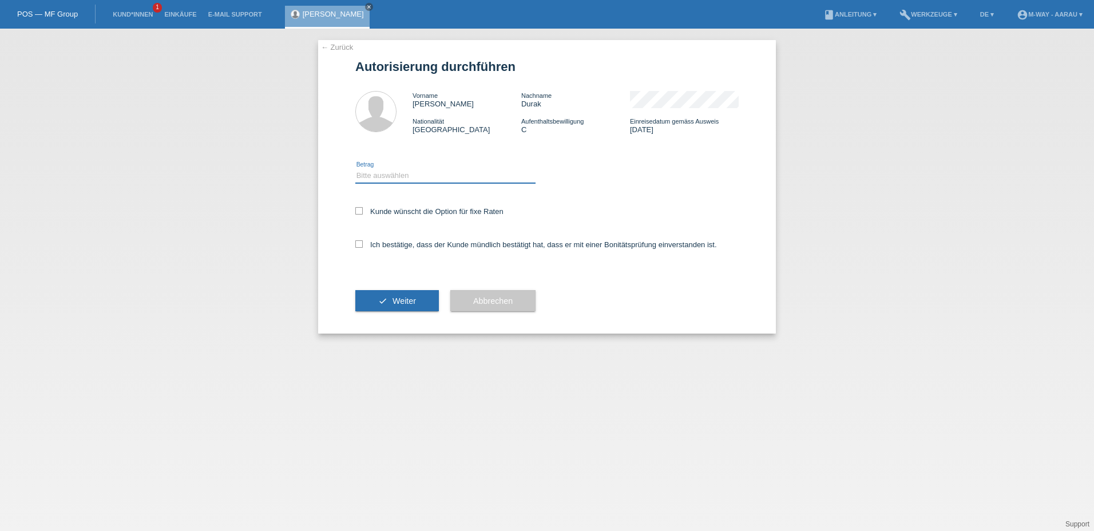
click at [442, 179] on select "Bitte auswählen CHF 1.00 - CHF 499.00 CHF 500.00 - CHF 1'999.00 CHF 2'000.00 - …" at bounding box center [445, 176] width 180 height 14
select select "3"
click at [355, 169] on select "Bitte auswählen CHF 1.00 - CHF 499.00 CHF 500.00 - CHF 1'999.00 CHF 2'000.00 - …" at bounding box center [445, 176] width 180 height 14
click at [412, 211] on label "Kunde wünscht die Option für fixe Raten" at bounding box center [429, 211] width 148 height 9
click at [363, 211] on input "Kunde wünscht die Option für fixe Raten" at bounding box center [358, 210] width 7 height 7
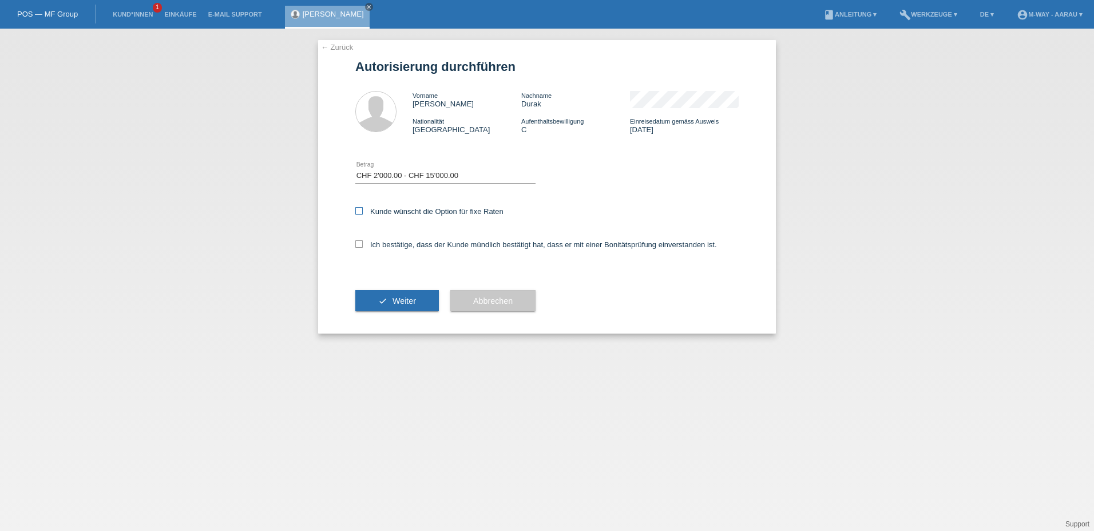
checkbox input "true"
click at [409, 246] on label "Ich bestätige, dass der Kunde mündlich bestätigt hat, dass er mit einer Bonität…" at bounding box center [536, 244] width 362 height 9
click at [363, 246] on input "Ich bestätige, dass der Kunde mündlich bestätigt hat, dass er mit einer Bonität…" at bounding box center [358, 243] width 7 height 7
checkbox input "true"
click at [407, 304] on span "Weiter" at bounding box center [404, 300] width 23 height 9
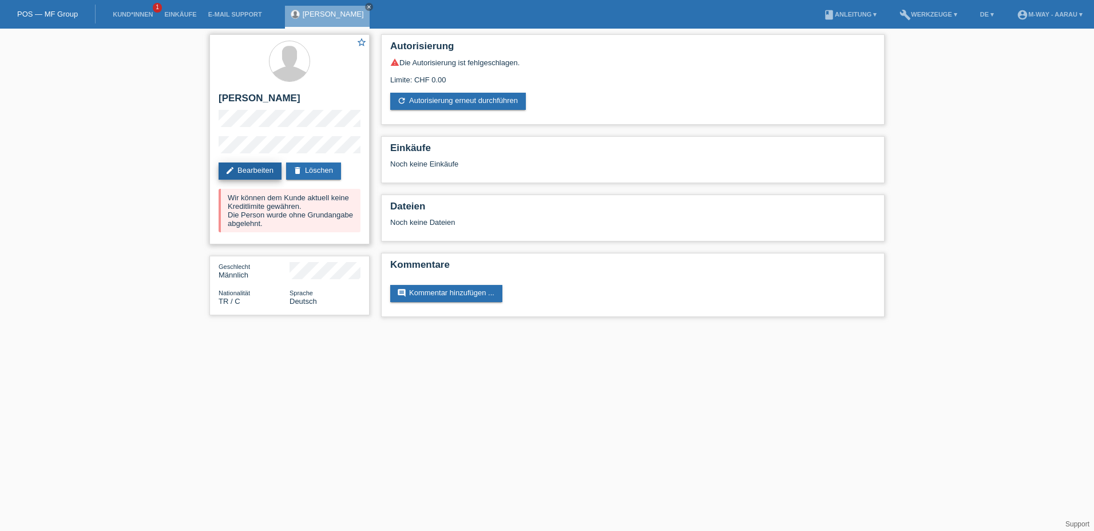
click at [253, 166] on link "edit Bearbeiten" at bounding box center [250, 171] width 63 height 17
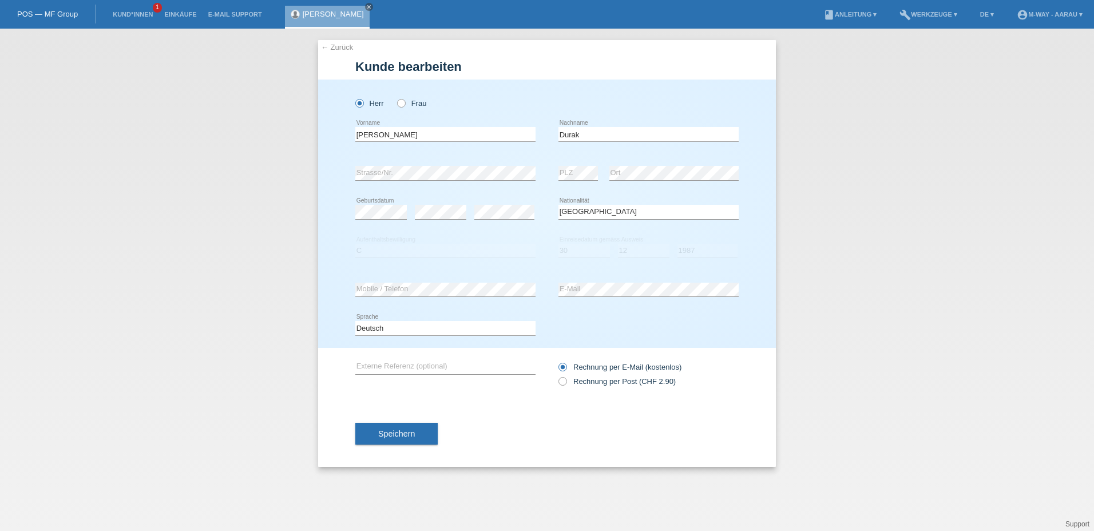
select select "TR"
select select "C"
select select "30"
select select "12"
select select "1987"
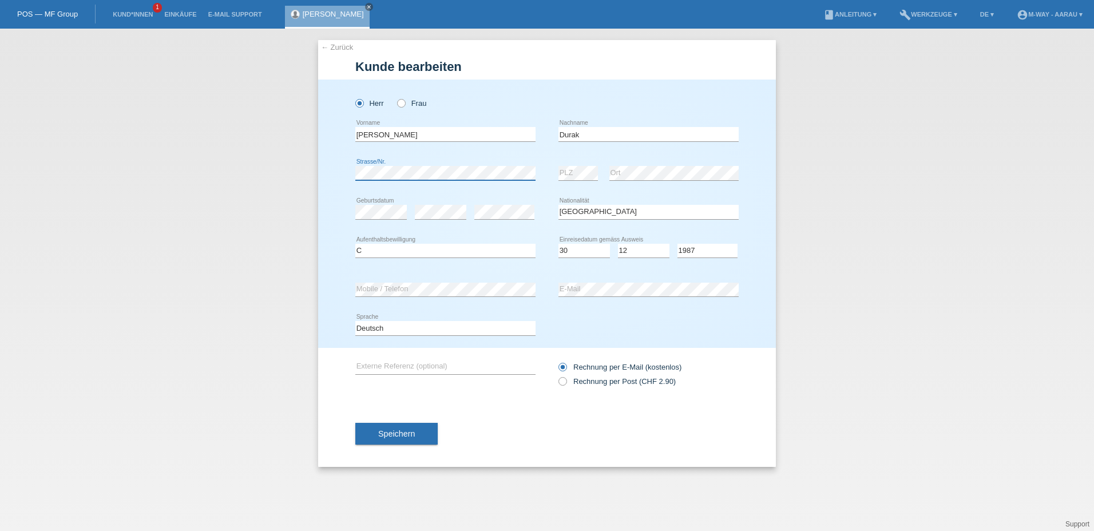
click at [335, 176] on div "Herr Frau Kamil error Vorname" at bounding box center [547, 214] width 458 height 268
click at [66, 286] on div "← Zurück Kunde bearbeiten Herr Frau Kamil error Vorname Durak C" at bounding box center [547, 280] width 1094 height 503
click at [401, 436] on span "Speichern" at bounding box center [396, 433] width 37 height 9
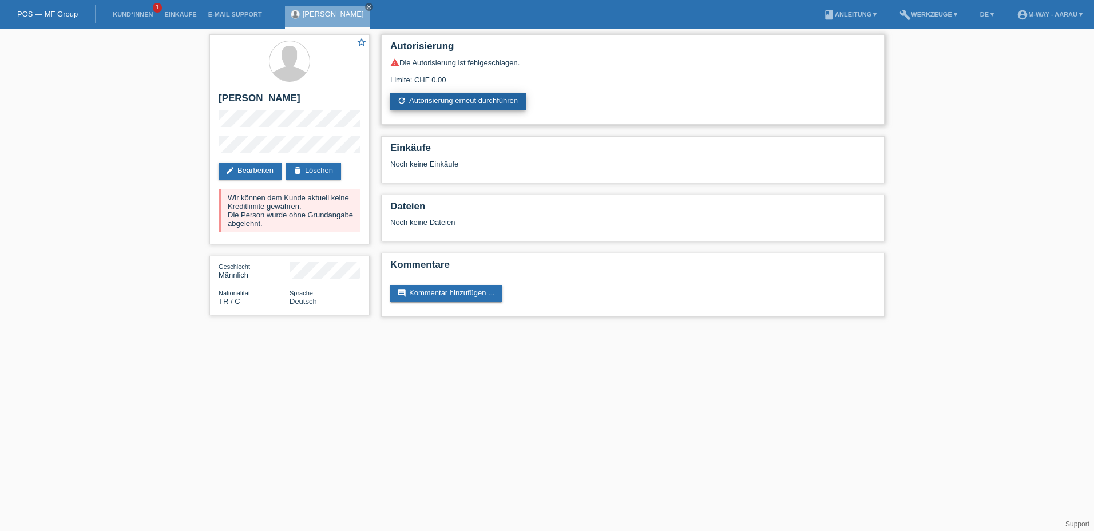
click at [434, 102] on link "refresh Autorisierung erneut durchführen" at bounding box center [458, 101] width 136 height 17
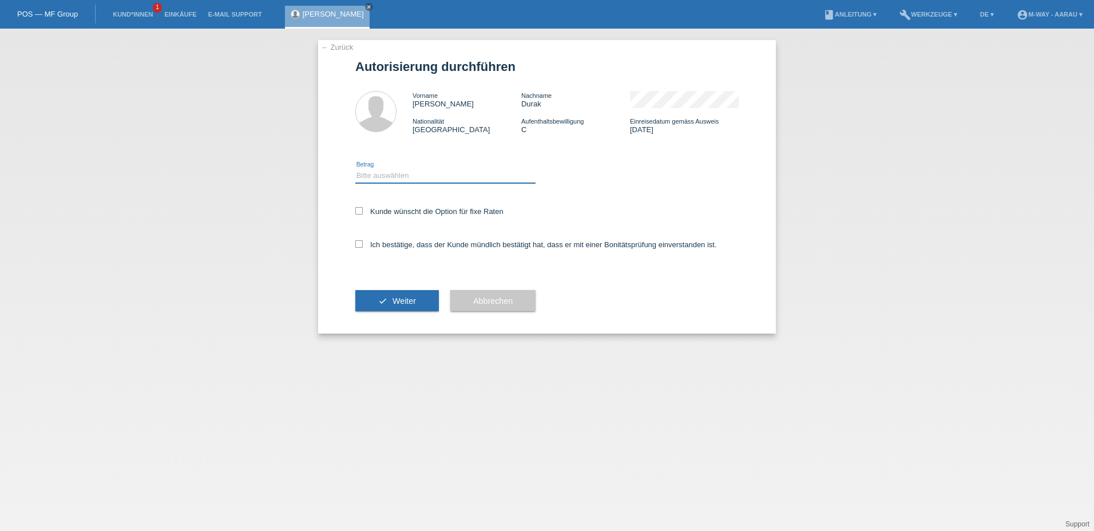
click at [420, 173] on select "Bitte auswählen CHF 1.00 - CHF 499.00 CHF 500.00 - CHF 1'999.00 CHF 2'000.00 - …" at bounding box center [445, 176] width 180 height 14
select select "3"
click at [355, 169] on select "Bitte auswählen CHF 1.00 - CHF 499.00 CHF 500.00 - CHF 1'999.00 CHF 2'000.00 - …" at bounding box center [445, 176] width 180 height 14
click at [368, 210] on label "Kunde wünscht die Option für fixe Raten" at bounding box center [429, 211] width 148 height 9
click at [363, 210] on input "Kunde wünscht die Option für fixe Raten" at bounding box center [358, 210] width 7 height 7
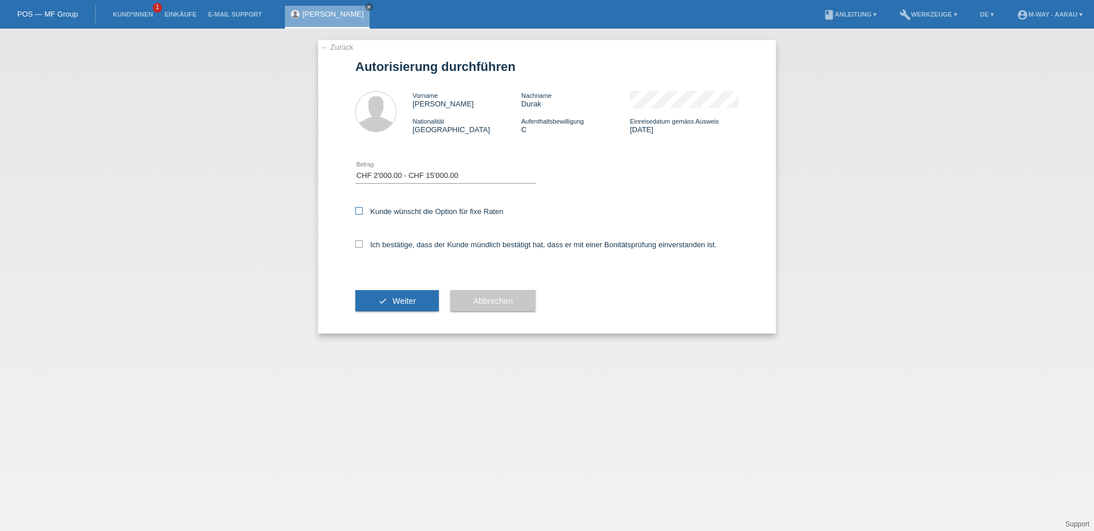
checkbox input "true"
click at [385, 253] on div "Ich bestätige, dass der Kunde mündlich bestätigt hat, dass er mit einer Bonität…" at bounding box center [546, 248] width 383 height 39
click at [387, 244] on label "Ich bestätige, dass der Kunde mündlich bestätigt hat, dass er mit einer Bonität…" at bounding box center [536, 244] width 362 height 9
click at [363, 244] on input "Ich bestätige, dass der Kunde mündlich bestätigt hat, dass er mit einer Bonität…" at bounding box center [358, 243] width 7 height 7
checkbox input "true"
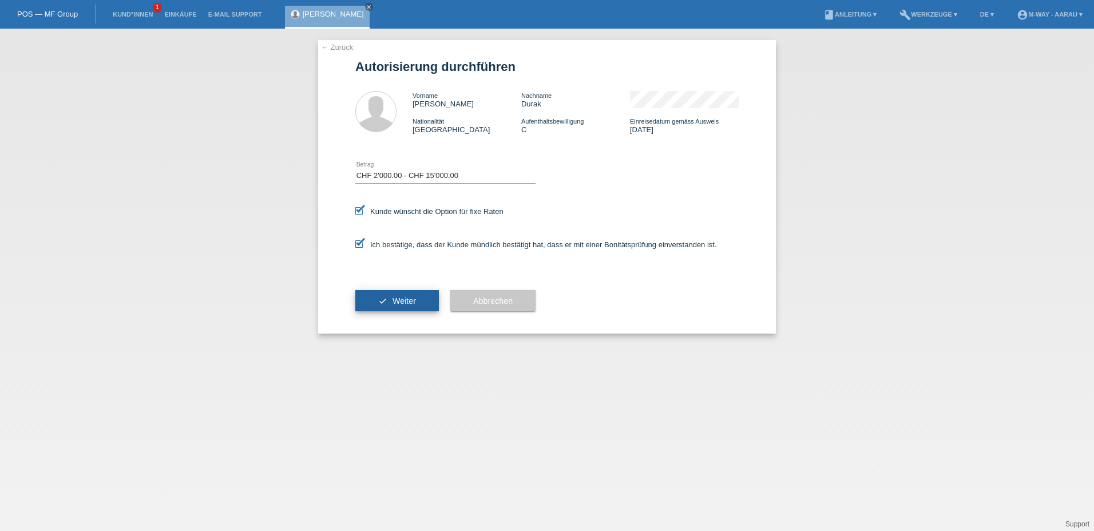
click at [409, 293] on button "check Weiter" at bounding box center [397, 301] width 84 height 22
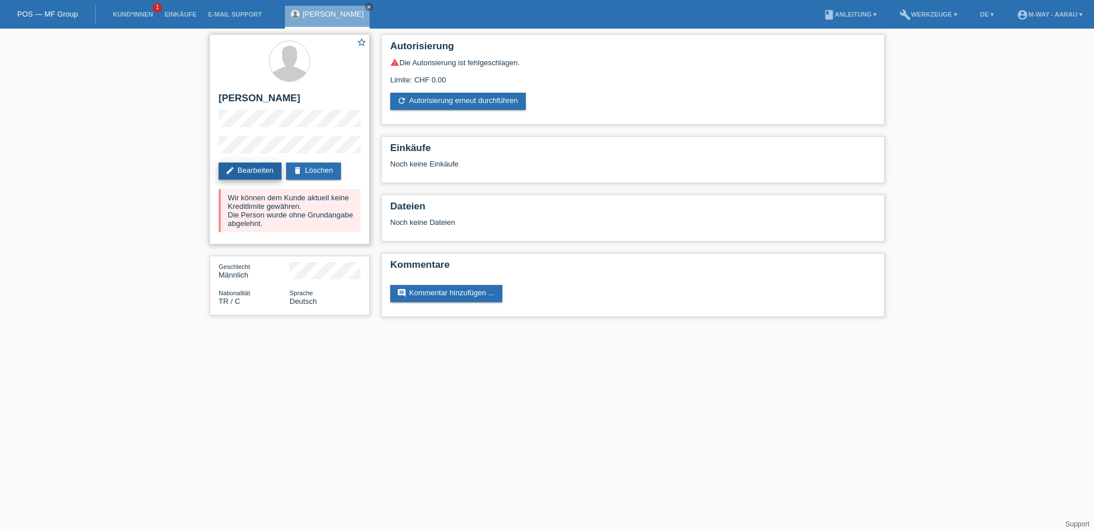
click at [262, 173] on link "edit Bearbeiten" at bounding box center [250, 171] width 63 height 17
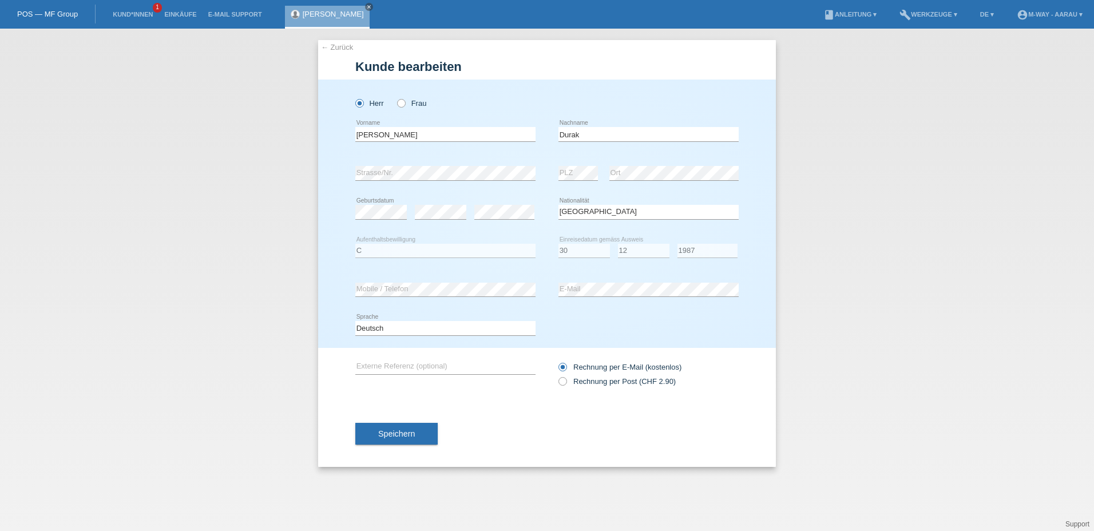
select select "TR"
select select "C"
select select "30"
select select "12"
select select "1987"
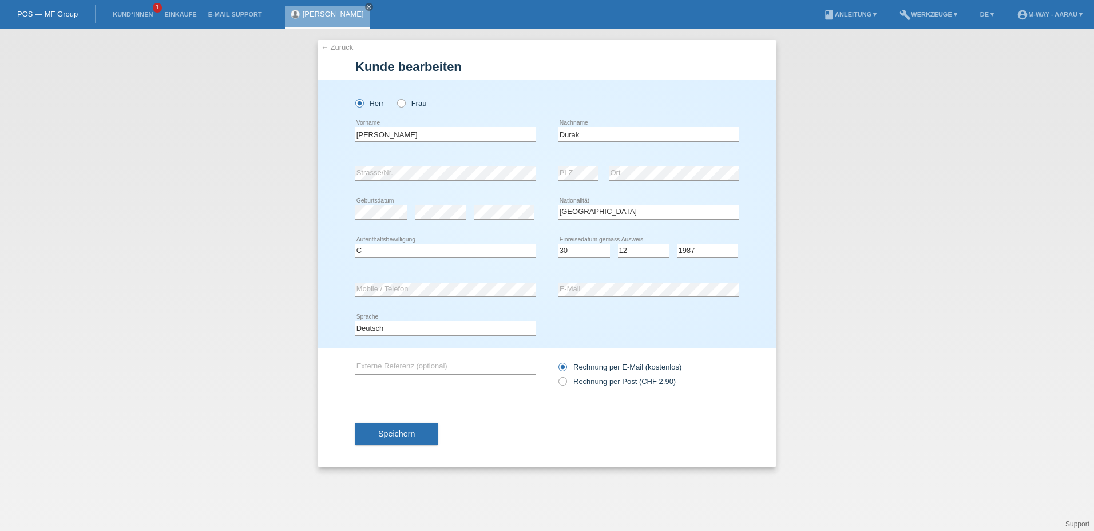
click at [298, 280] on div "← Zurück Kunde bearbeiten Herr Frau Kamil error Vorname Durak C" at bounding box center [547, 280] width 1094 height 503
drag, startPoint x: 930, startPoint y: 318, endPoint x: 916, endPoint y: 315, distance: 14.0
click at [929, 318] on div "← Zurück Kunde bearbeiten Herr Frau Kamil error Vorname Durak C" at bounding box center [547, 280] width 1094 height 503
